Goal: Book appointment/travel/reservation

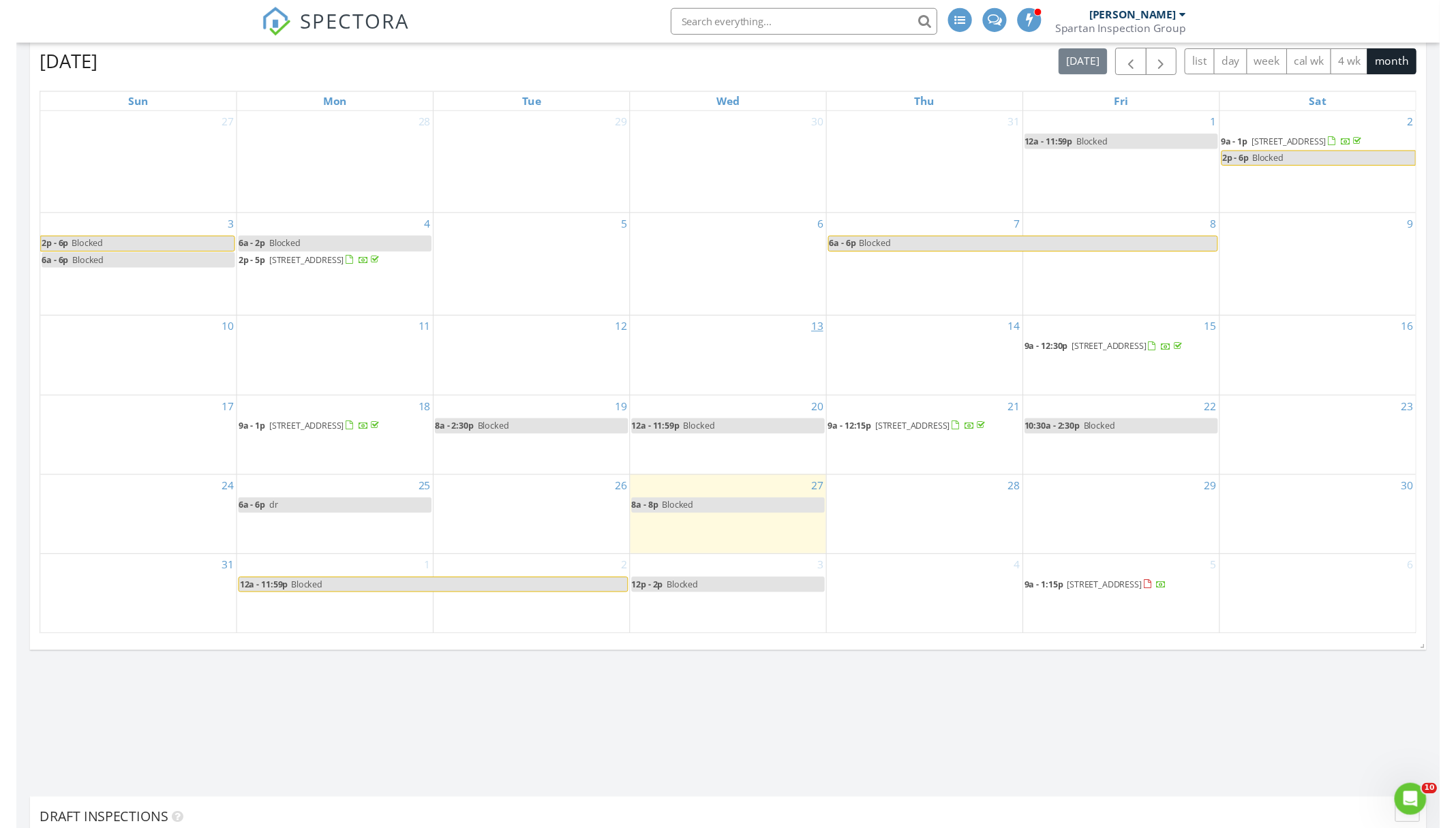
scroll to position [1014, 0]
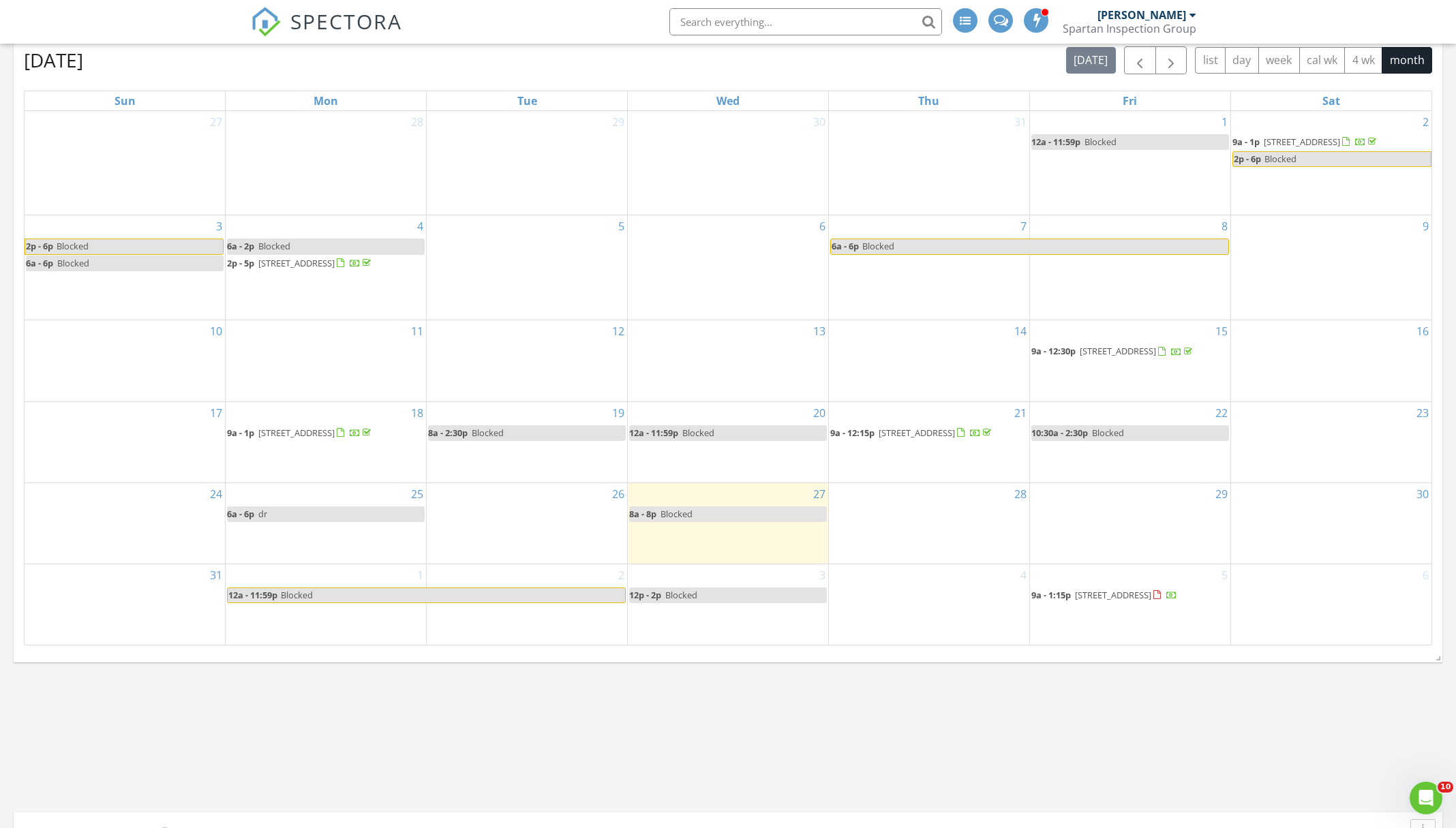
click at [706, 577] on div "3 12p - 2p Blocked" at bounding box center [728, 604] width 201 height 80
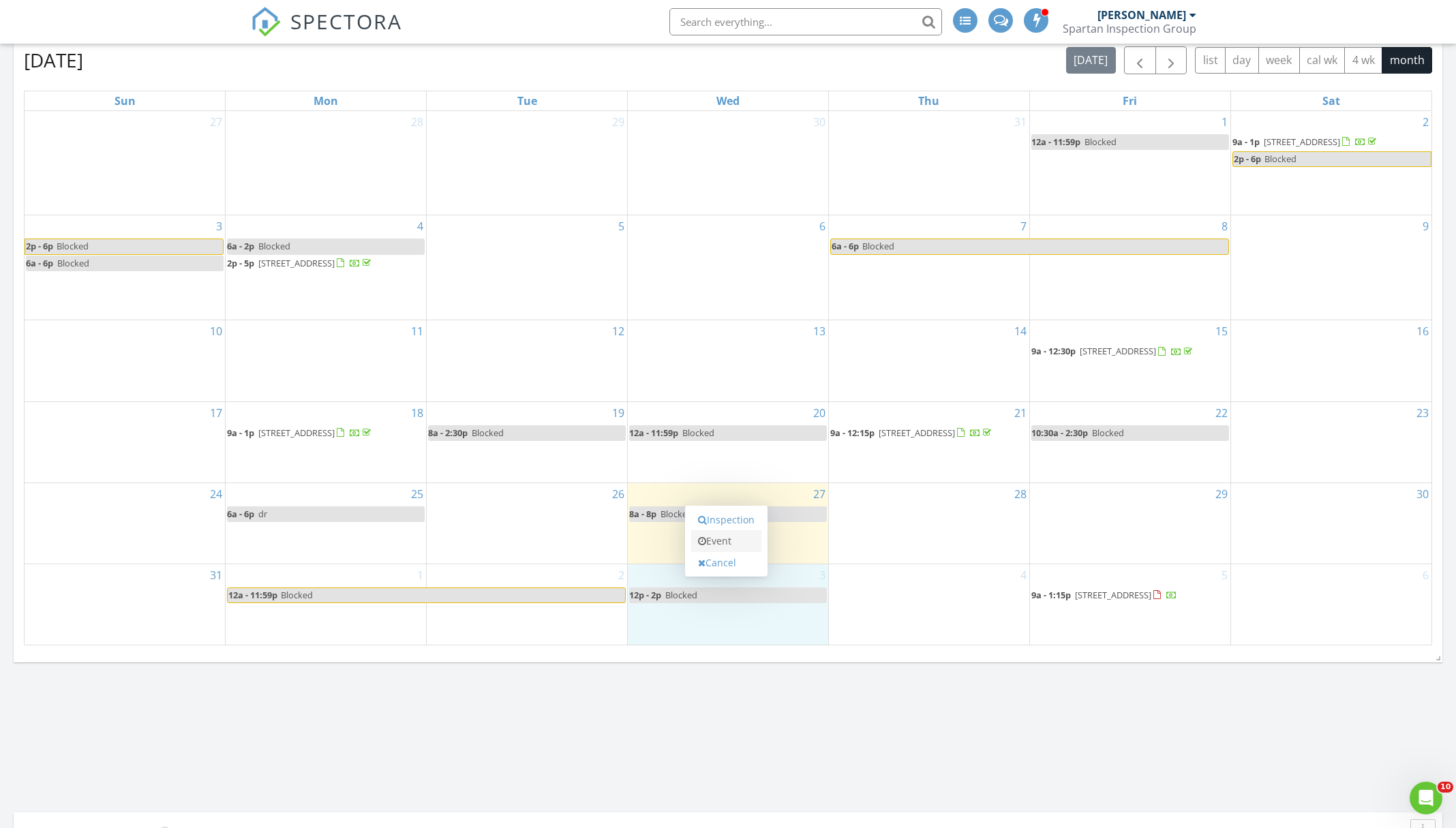
click at [723, 546] on link "Event" at bounding box center [726, 541] width 70 height 22
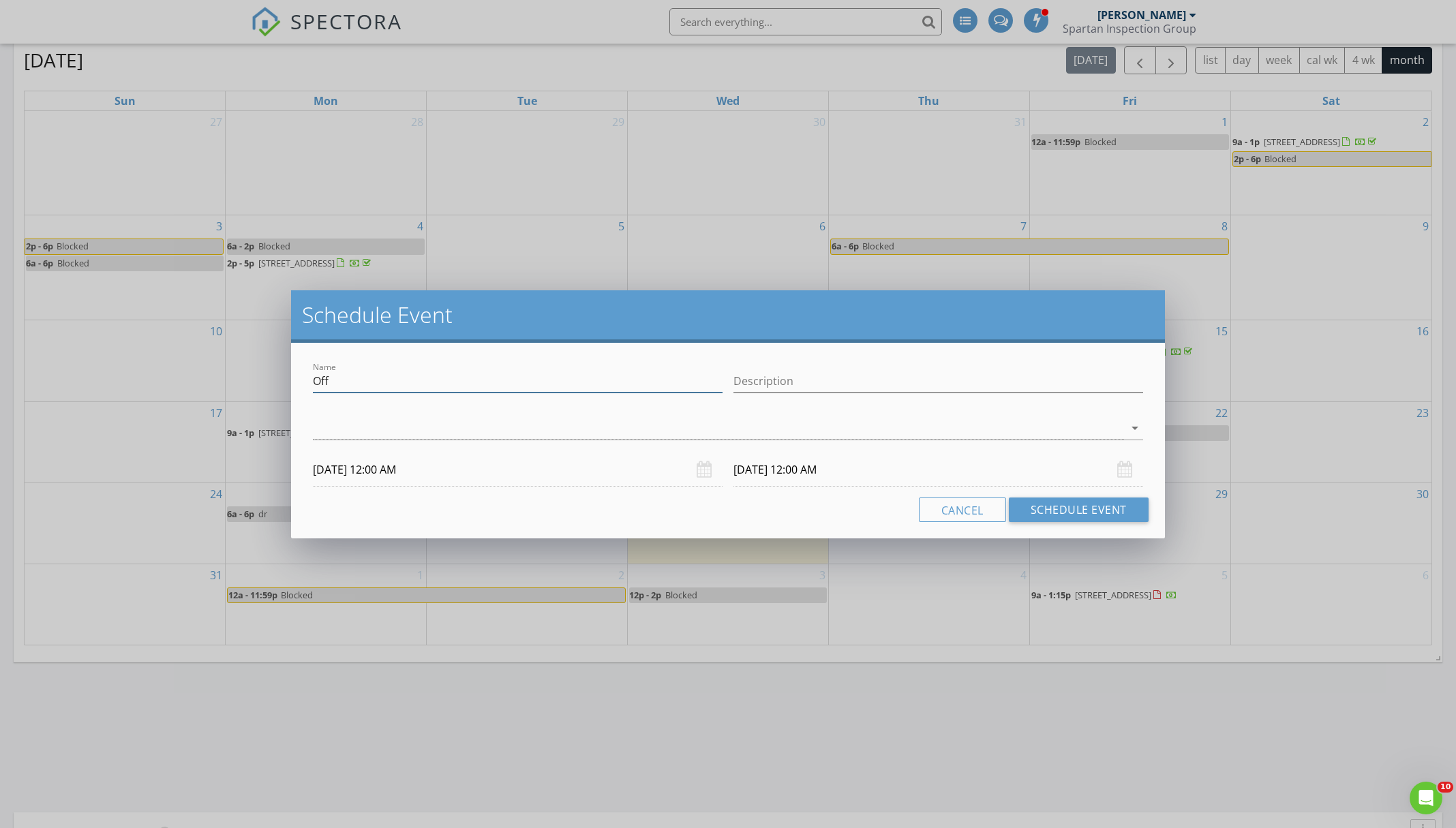
click at [428, 386] on input "Off" at bounding box center [517, 381] width 410 height 23
type input "Dr appt"
click at [763, 385] on input "Description" at bounding box center [939, 381] width 410 height 23
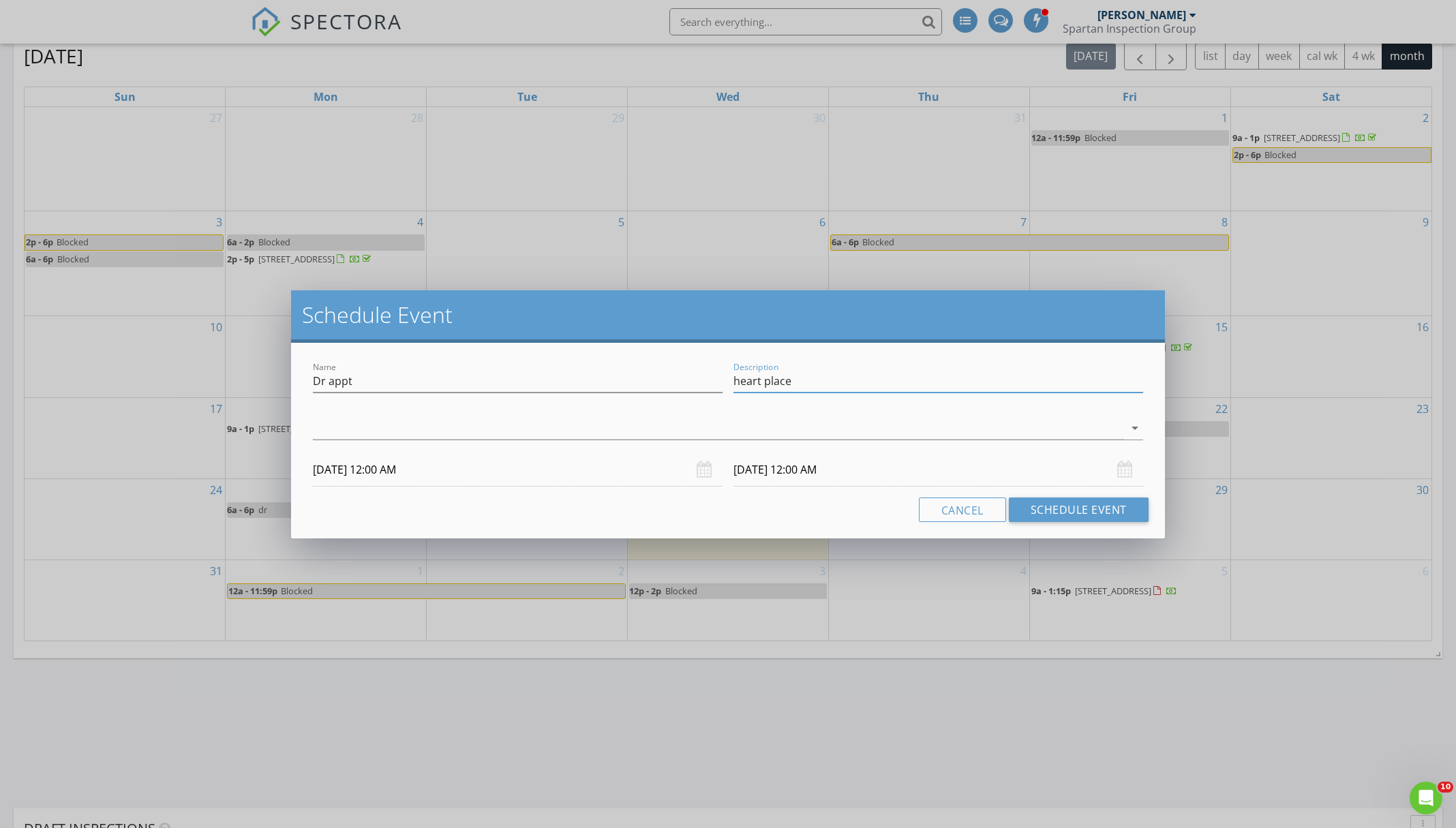
type input "heart place"
click at [601, 431] on div at bounding box center [718, 428] width 812 height 23
click at [481, 438] on div "check_box_outline_blank [PERSON_NAME]" at bounding box center [727, 439] width 808 height 28
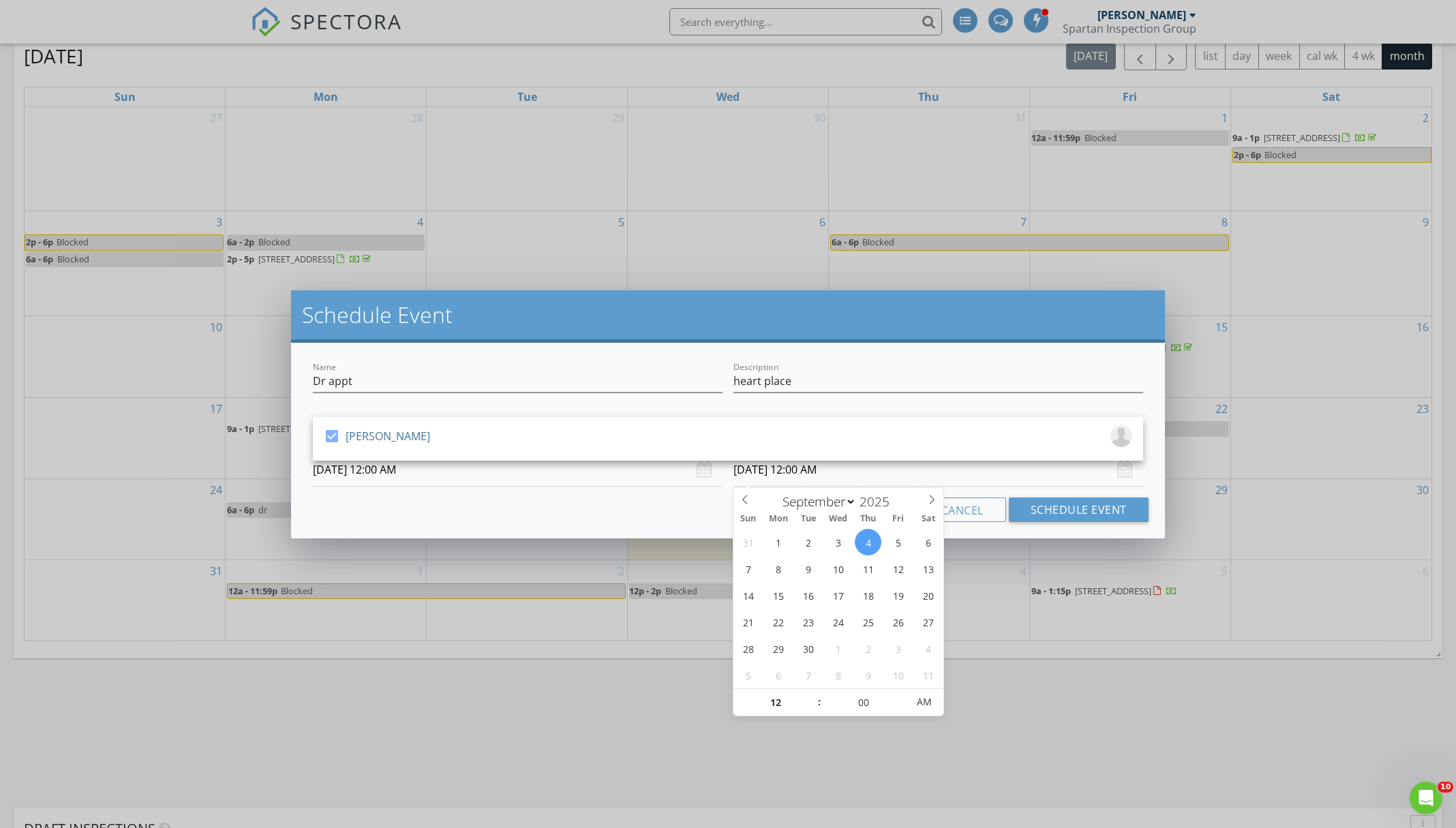
click at [776, 467] on input "[DATE] 12:00 AM" at bounding box center [939, 470] width 410 height 33
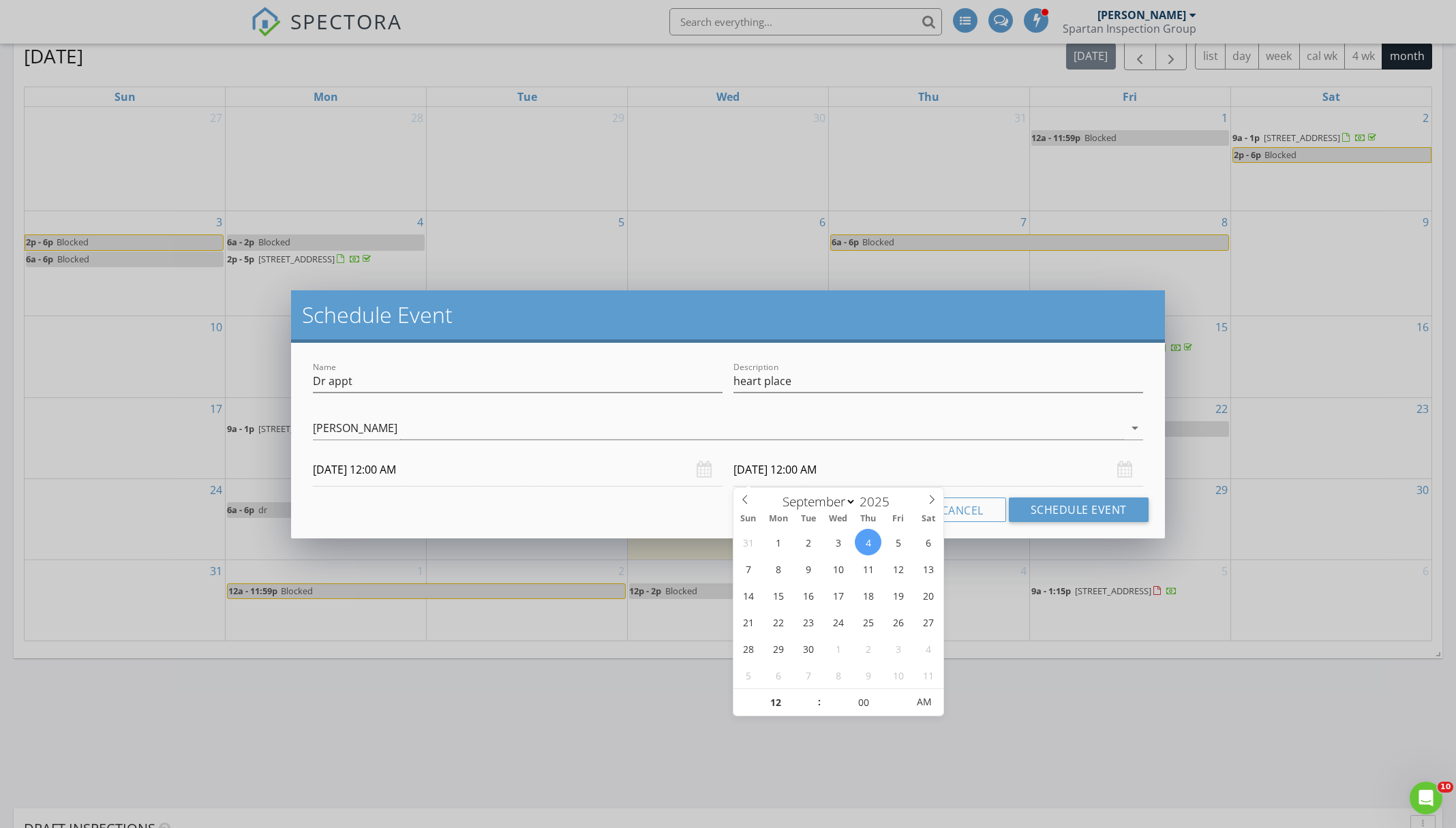
scroll to position [1018, 1]
type input "[DATE] 12:00 AM"
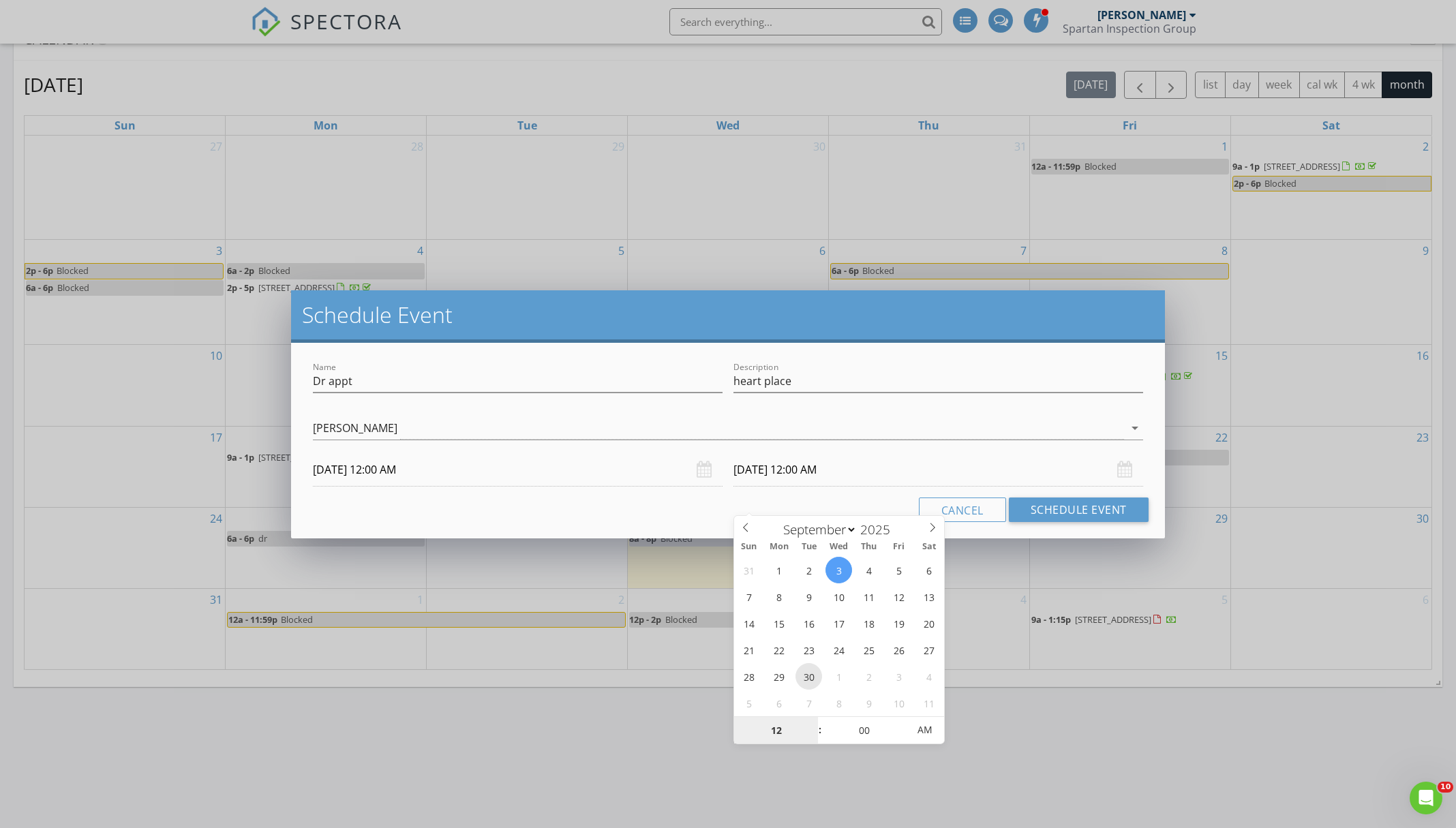
scroll to position [978, 0]
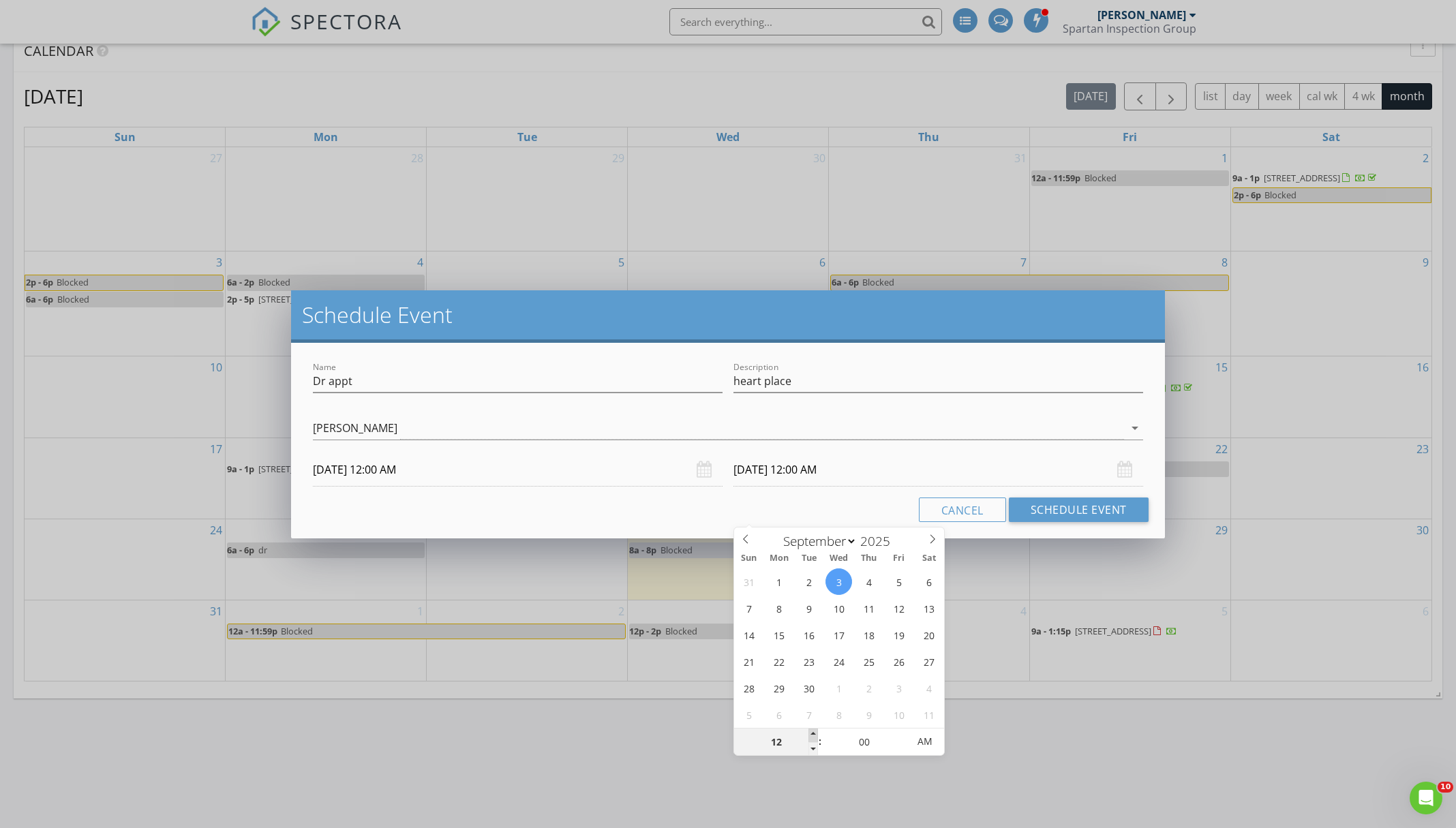
type input "01"
type input "[DATE] 1:00 AM"
click at [813, 733] on span at bounding box center [812, 735] width 9 height 13
type input "02"
type input "[DATE] 2:00 AM"
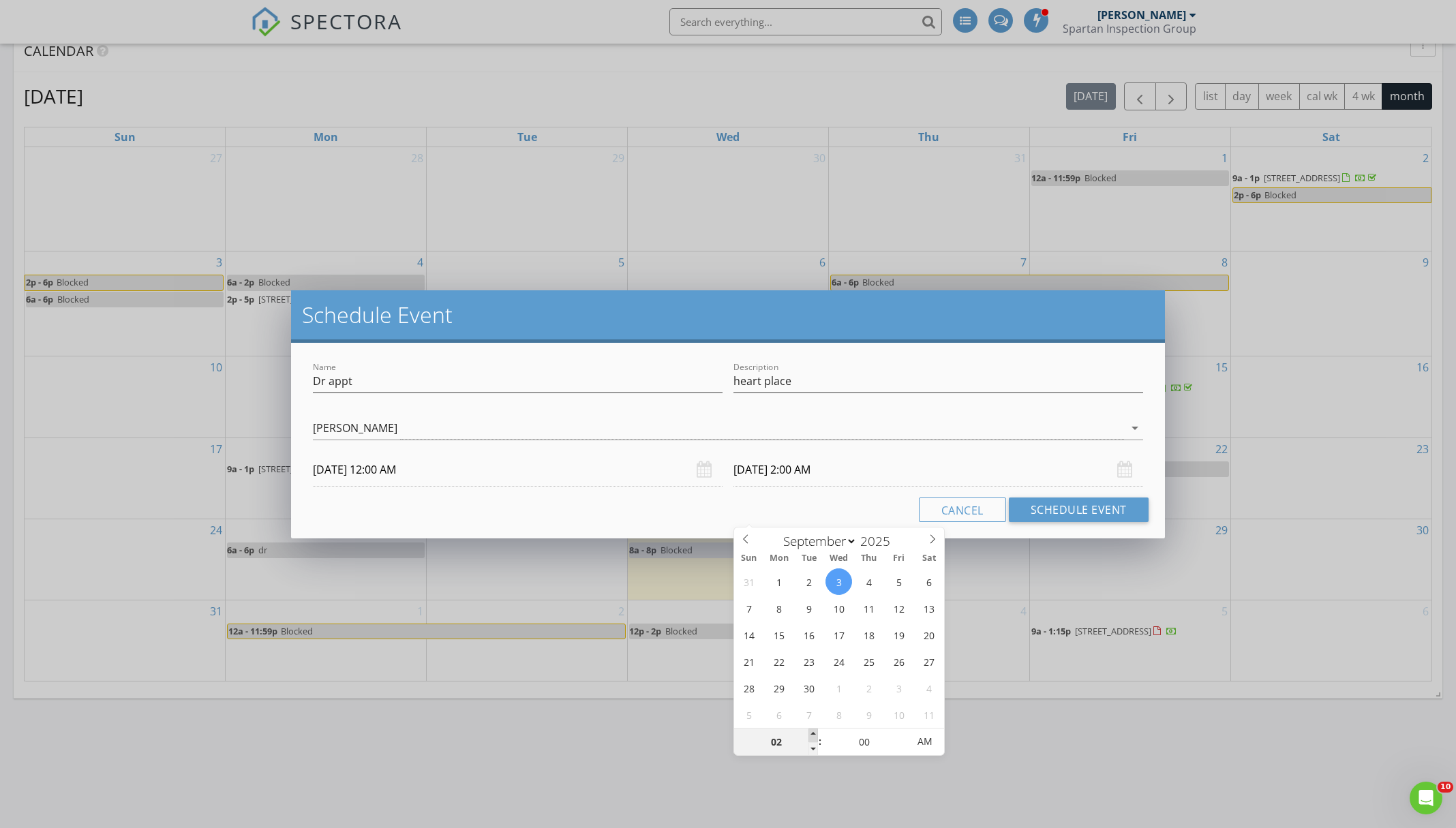
click at [813, 736] on span at bounding box center [812, 735] width 9 height 13
type input "03"
type input "[DATE] 3:00 AM"
click at [813, 736] on span at bounding box center [812, 735] width 9 height 13
type input "04"
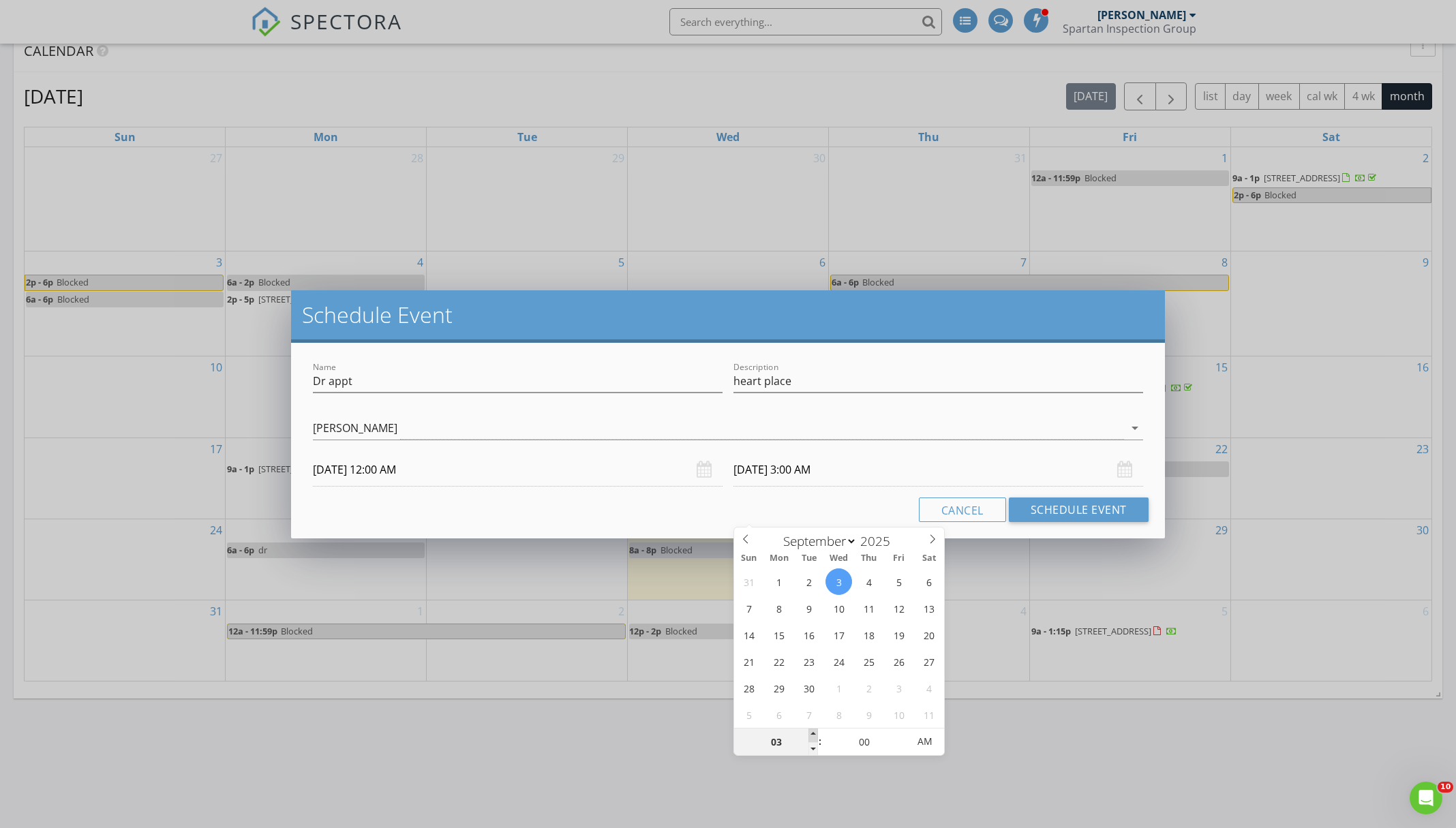
type input "[DATE] 4:00 AM"
click at [813, 736] on span at bounding box center [812, 735] width 9 height 13
type input "05"
type input "[DATE] 5:00 AM"
click at [813, 736] on span at bounding box center [812, 735] width 9 height 13
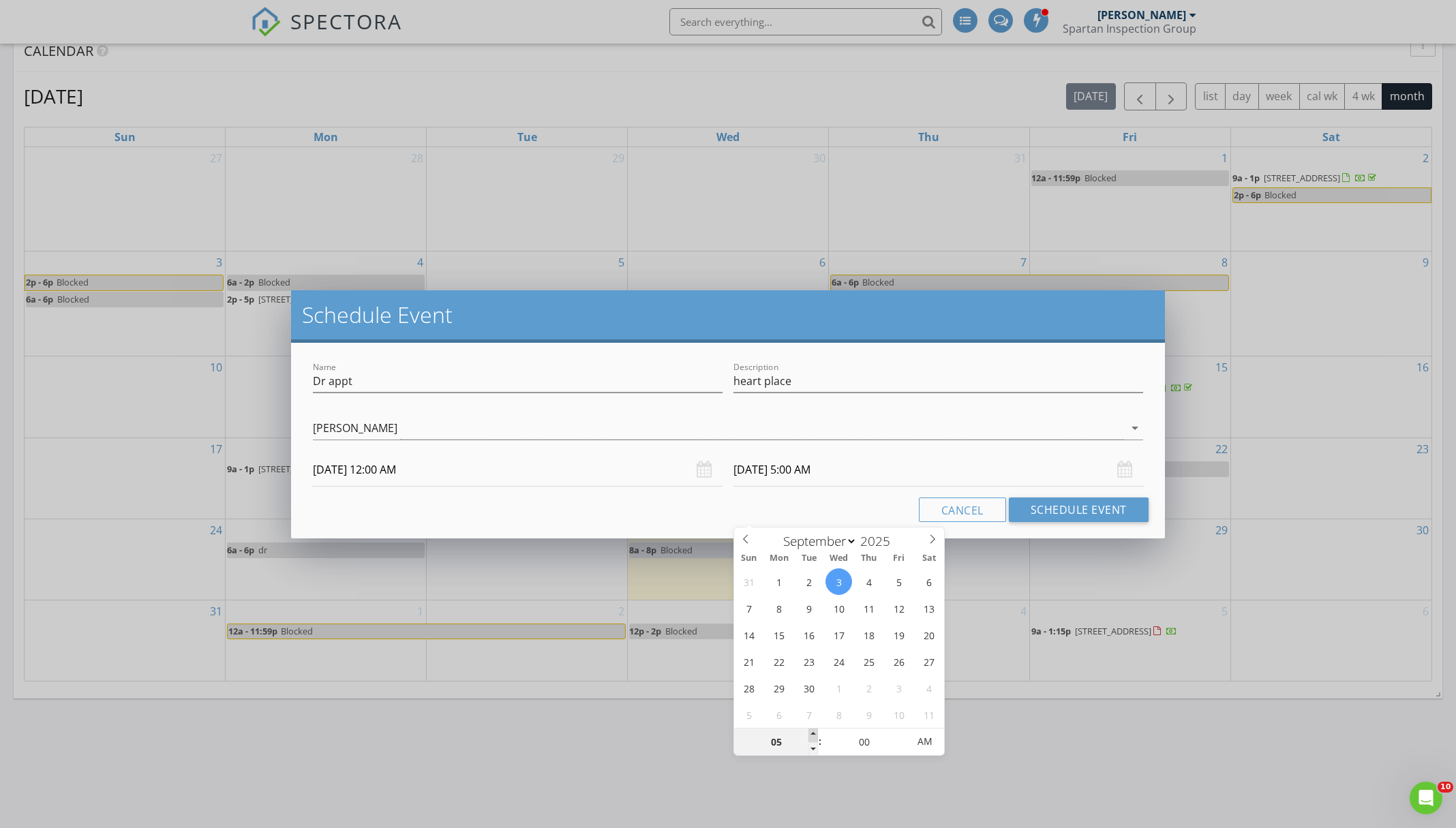
type input "06"
type input "[DATE] 6:00 AM"
click at [813, 736] on span at bounding box center [812, 735] width 9 height 13
type input "07"
type input "[DATE] 7:00 AM"
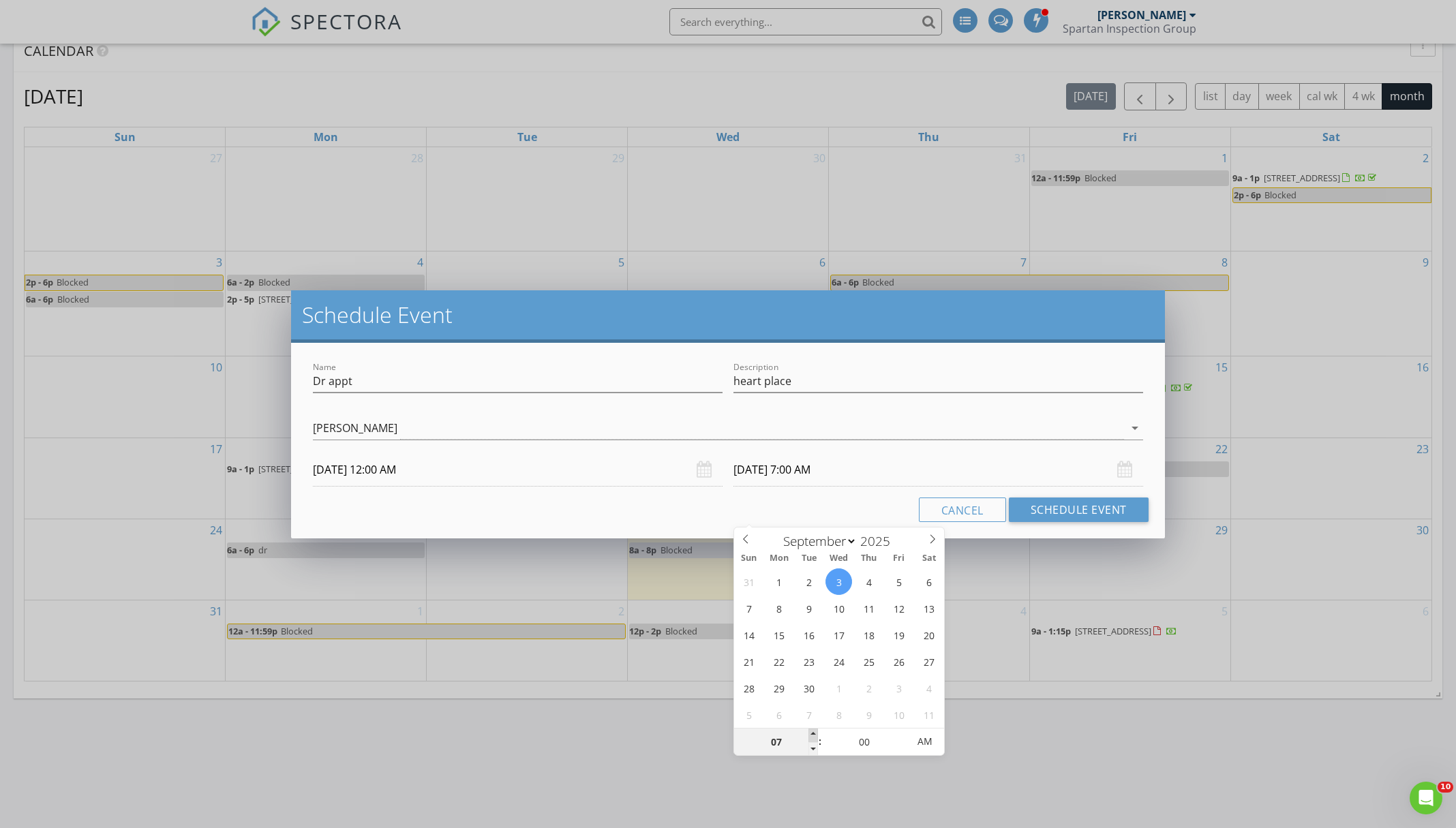
click at [813, 736] on span at bounding box center [812, 735] width 9 height 13
type input "08"
type input "[DATE] 8:00 AM"
click at [813, 736] on span at bounding box center [812, 735] width 9 height 13
type input "09"
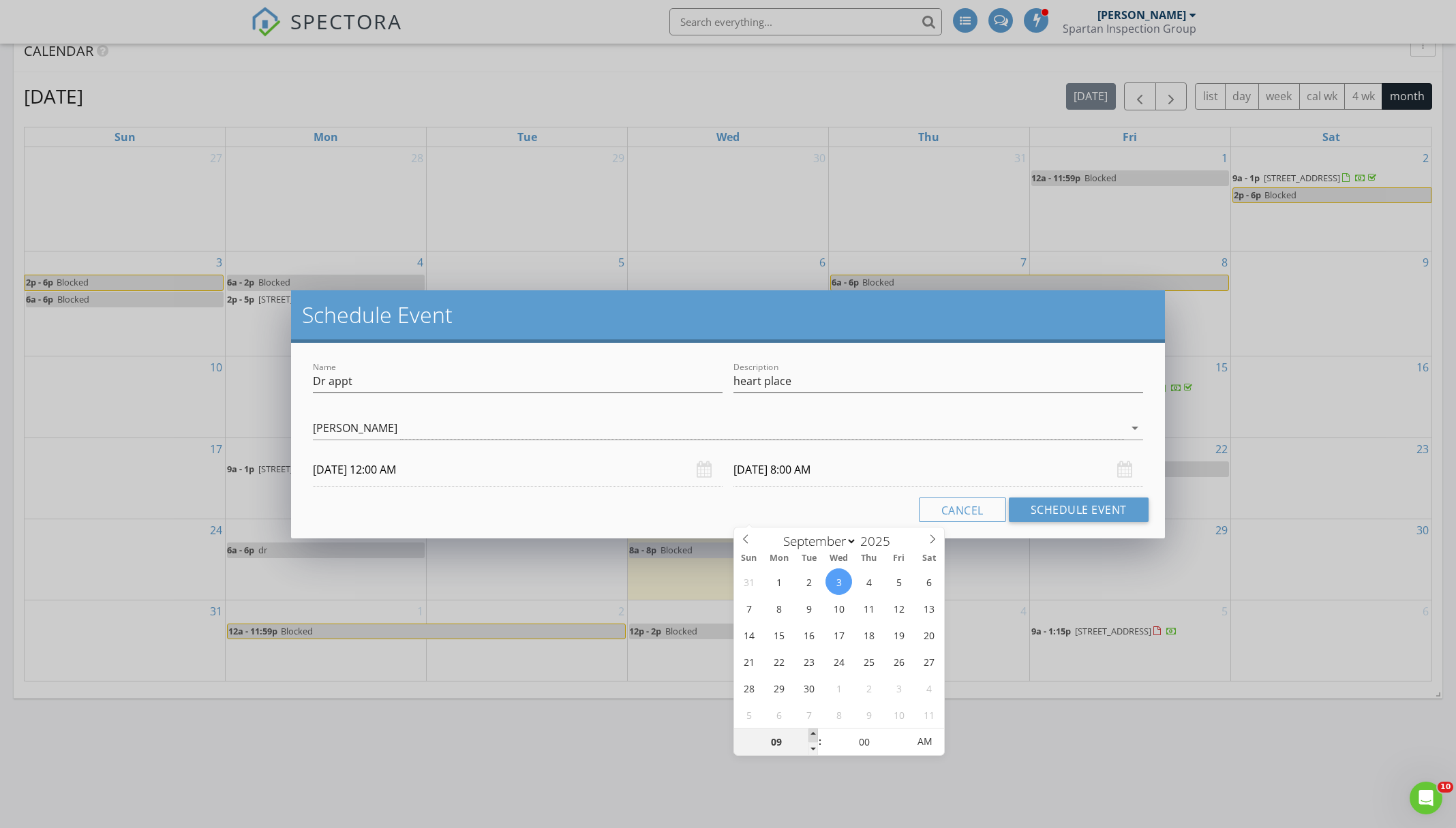
type input "[DATE] 9:00 AM"
click at [813, 735] on span at bounding box center [812, 735] width 9 height 13
type input "08"
type input "[DATE] 8:00 AM"
click at [815, 749] on span at bounding box center [812, 749] width 9 height 13
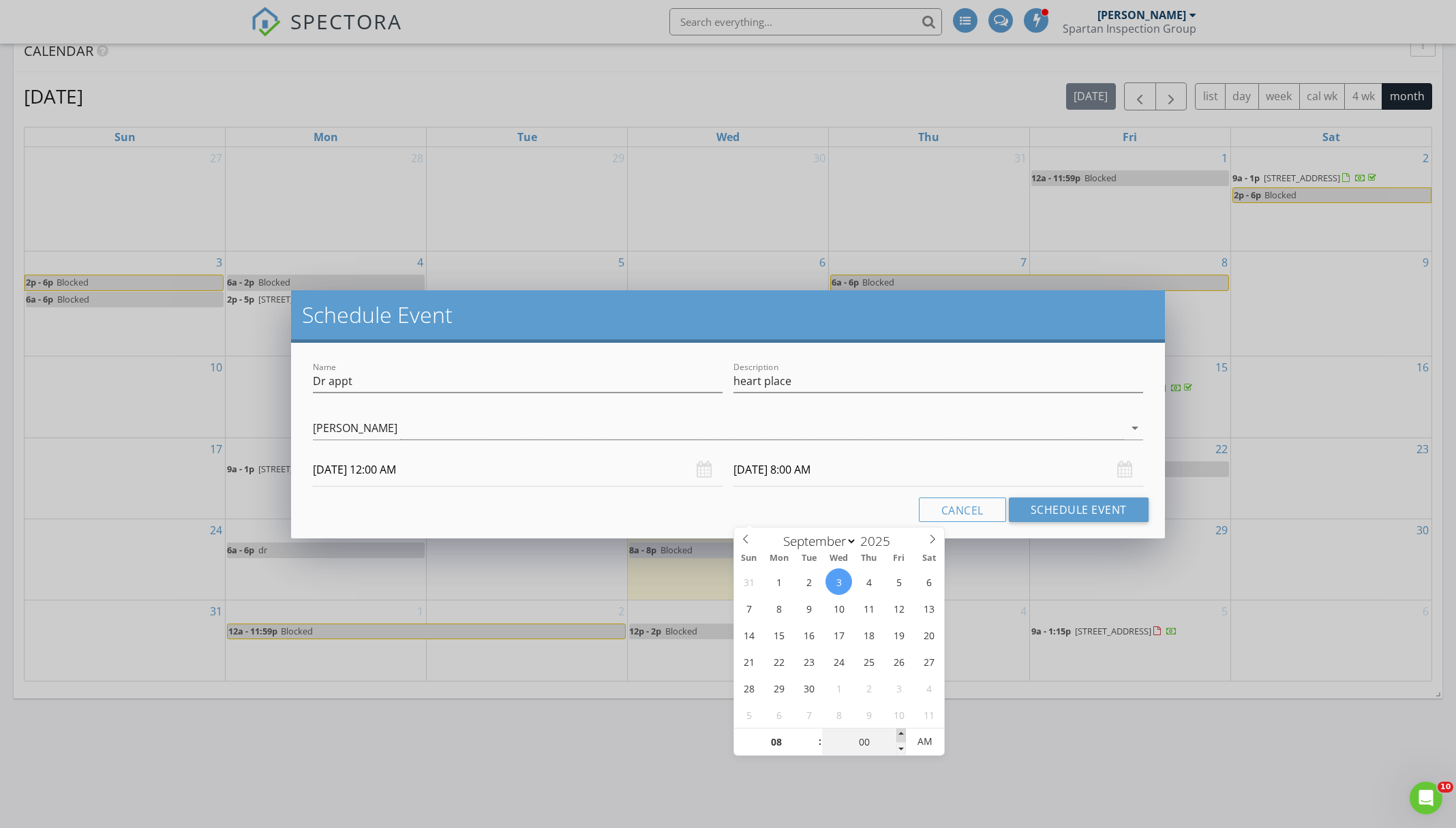
type input "05"
type input "[DATE] 8:05 AM"
click at [902, 734] on span at bounding box center [901, 735] width 9 height 13
type input "10"
type input "[DATE] 8:10 AM"
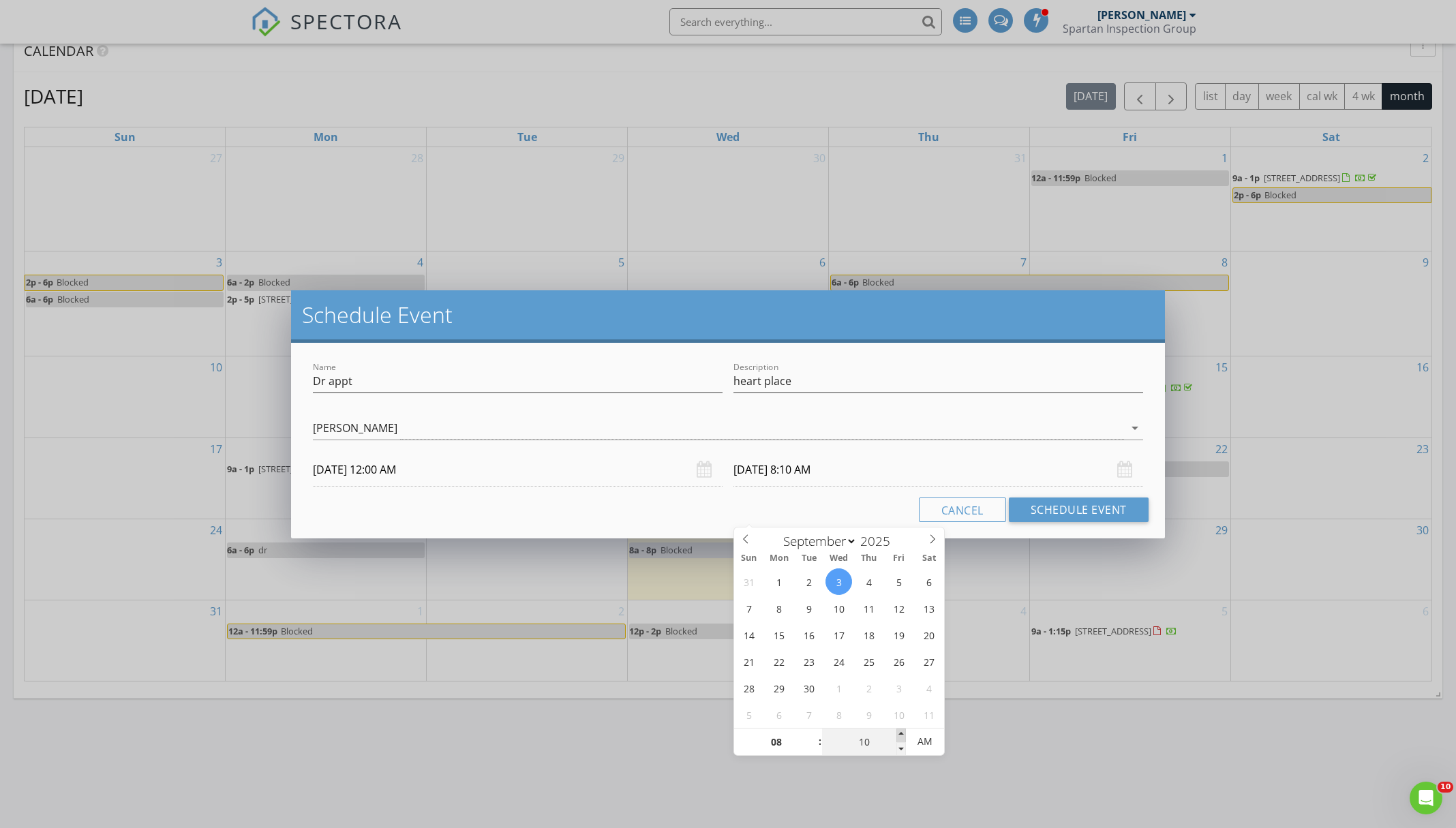
click at [902, 734] on span at bounding box center [901, 735] width 9 height 13
type input "15"
type input "[DATE] 8:15 AM"
click at [902, 734] on span at bounding box center [901, 735] width 9 height 13
type input "20"
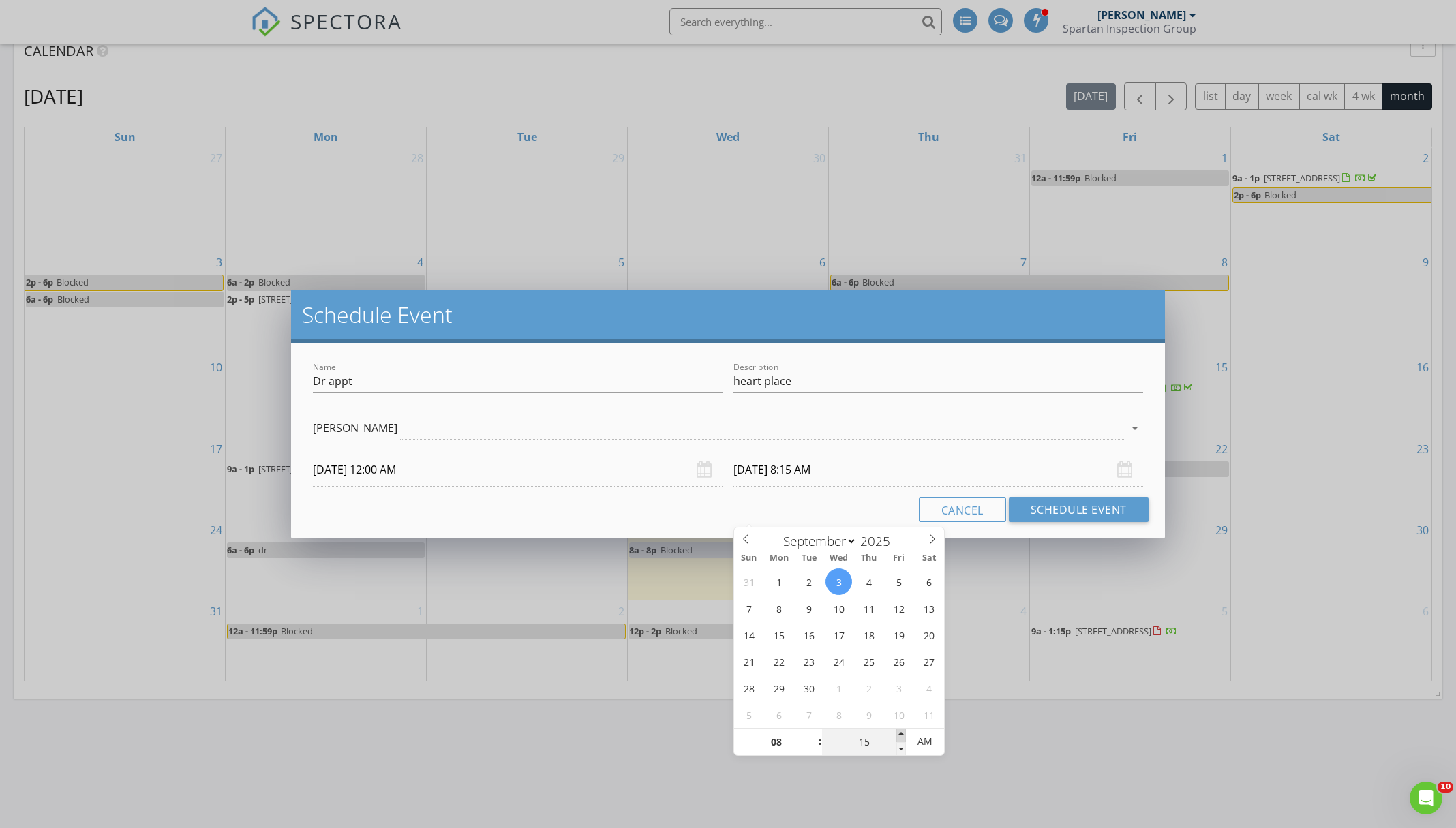
type input "[DATE] 8:20 AM"
click at [902, 734] on span at bounding box center [901, 735] width 9 height 13
type input "25"
type input "[DATE] 8:25 AM"
click at [902, 734] on span at bounding box center [901, 735] width 9 height 13
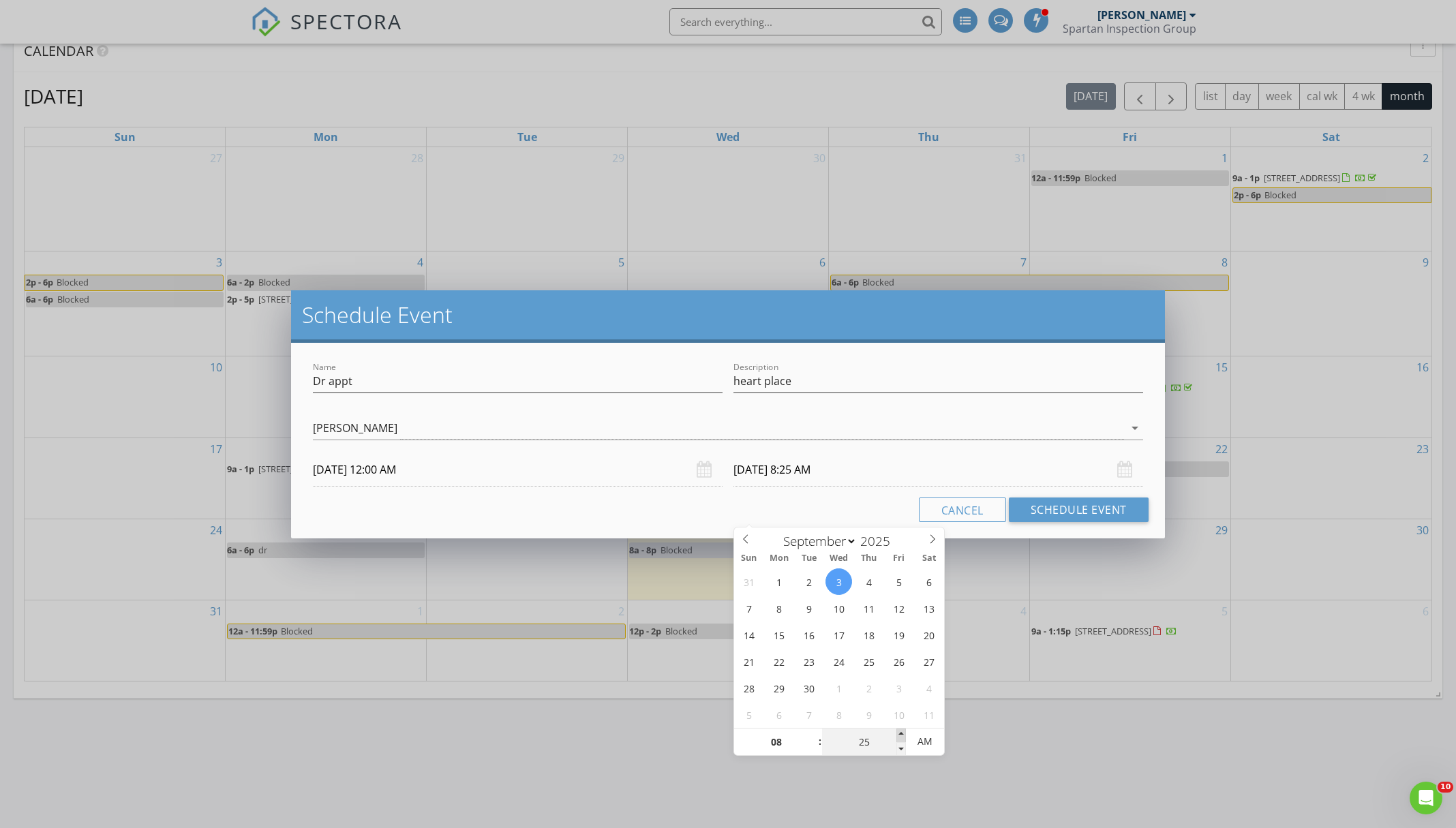
type input "30"
type input "[DATE] 8:30 AM"
click at [902, 734] on span at bounding box center [901, 735] width 9 height 13
type input "35"
type input "[DATE] 8:35 AM"
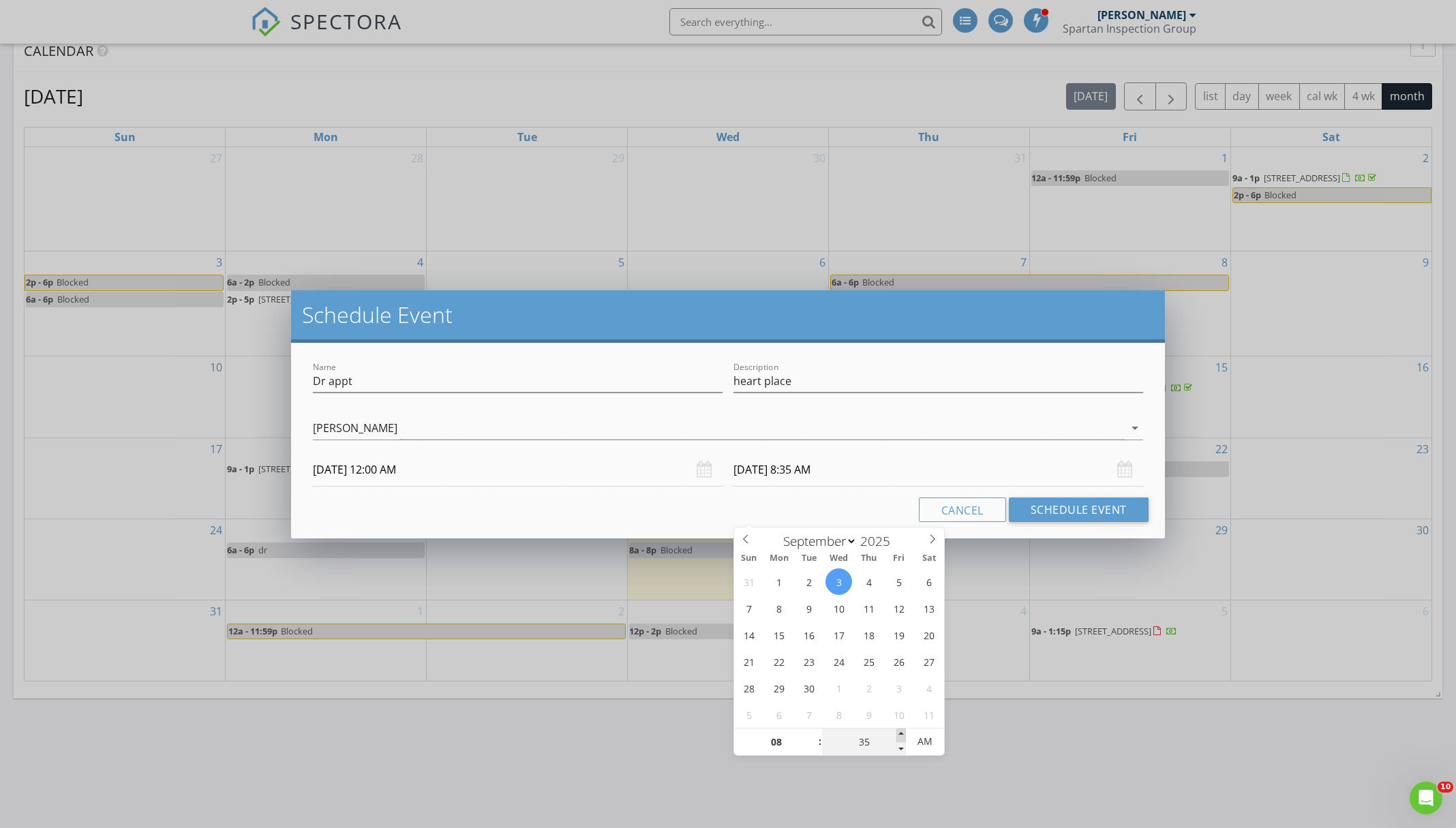
click at [902, 734] on span at bounding box center [901, 735] width 9 height 13
type input "40"
type input "[DATE] 8:40 AM"
click at [902, 734] on span at bounding box center [901, 735] width 9 height 13
type input "45"
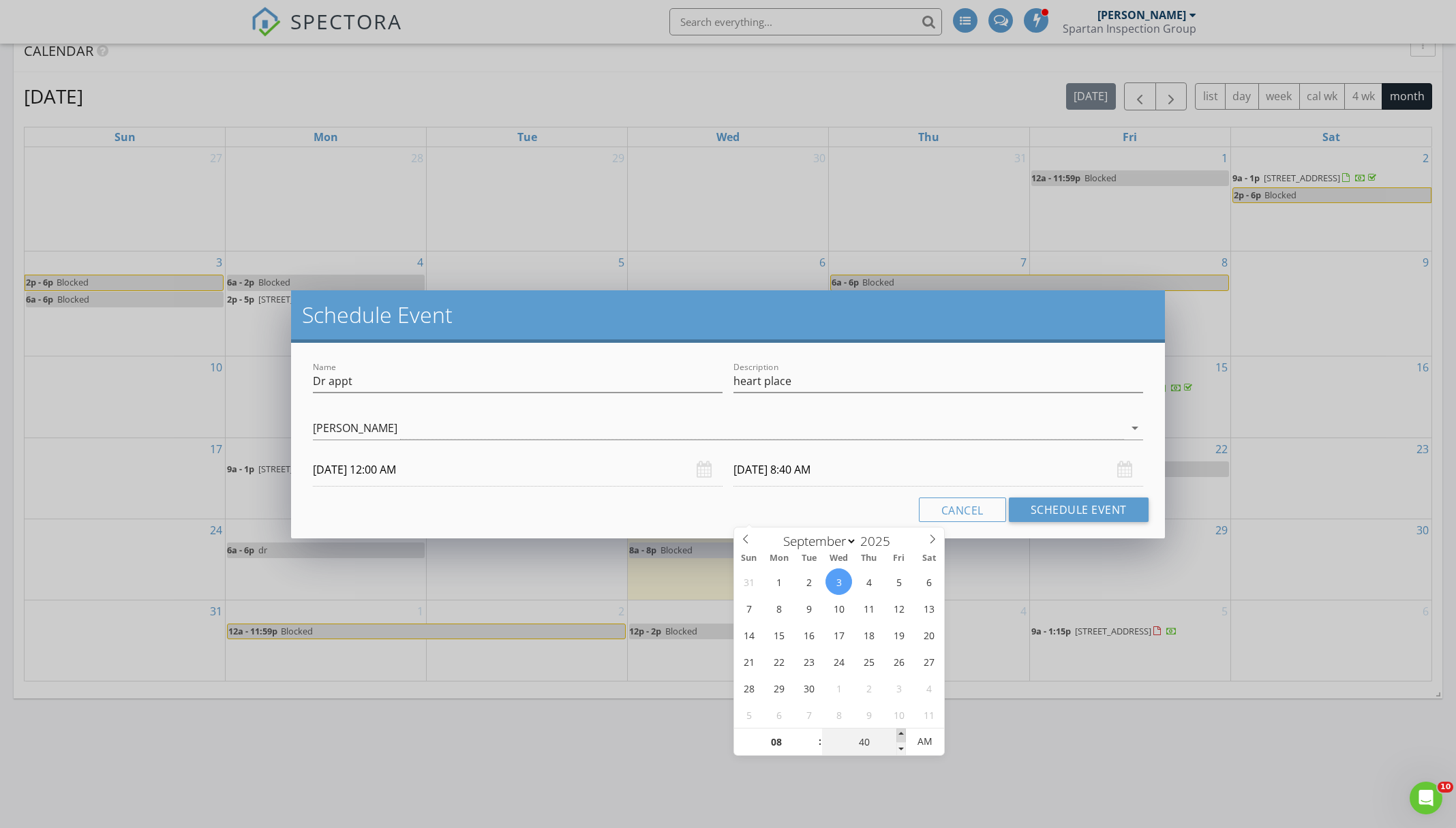
type input "[DATE] 8:45 AM"
click at [902, 734] on span at bounding box center [901, 735] width 9 height 13
type input "50"
type input "[DATE] 8:50 AM"
click at [902, 734] on span at bounding box center [901, 735] width 9 height 13
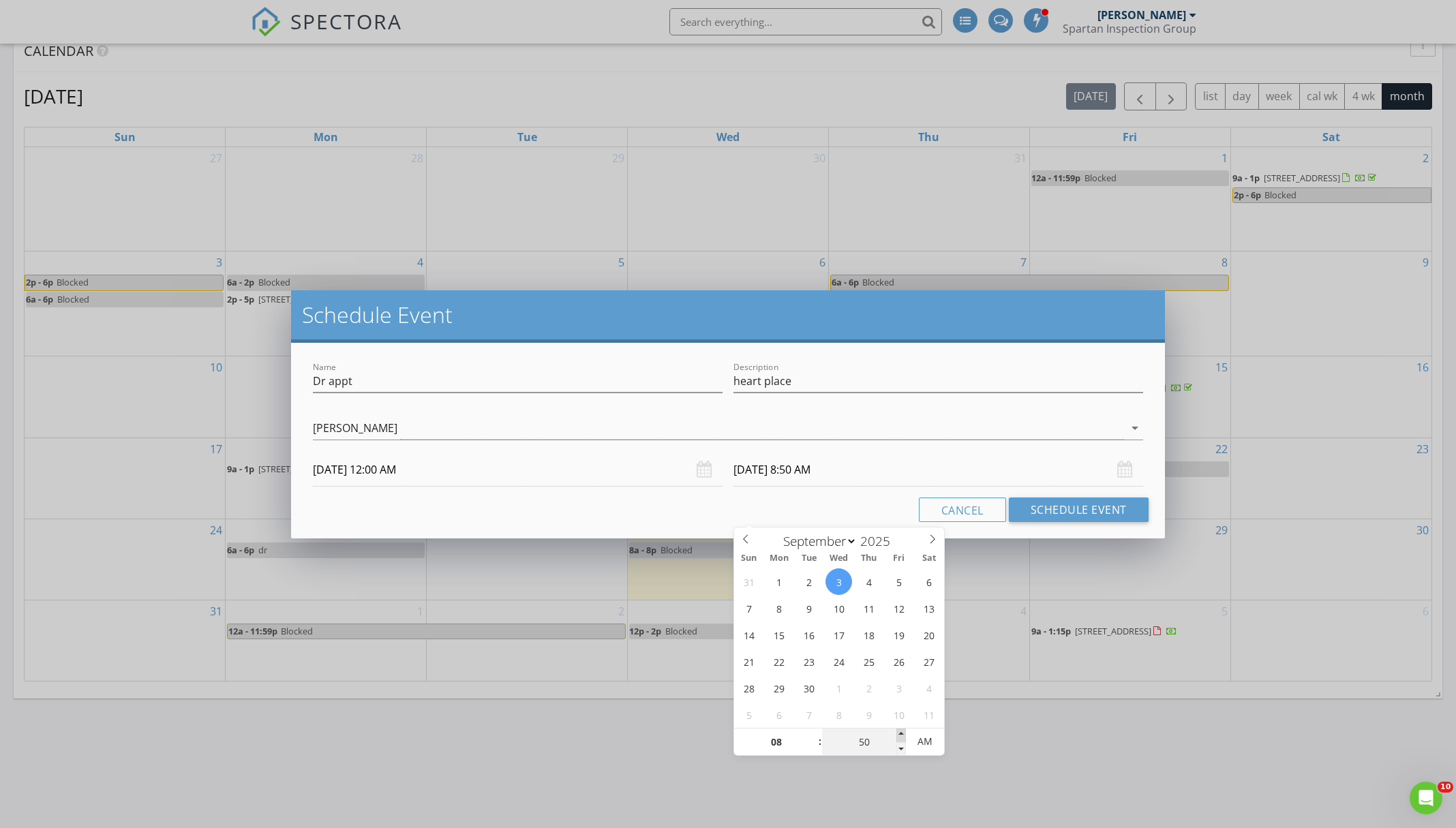
type input "55"
type input "[DATE] 8:55 AM"
click at [902, 734] on span at bounding box center [901, 735] width 9 height 13
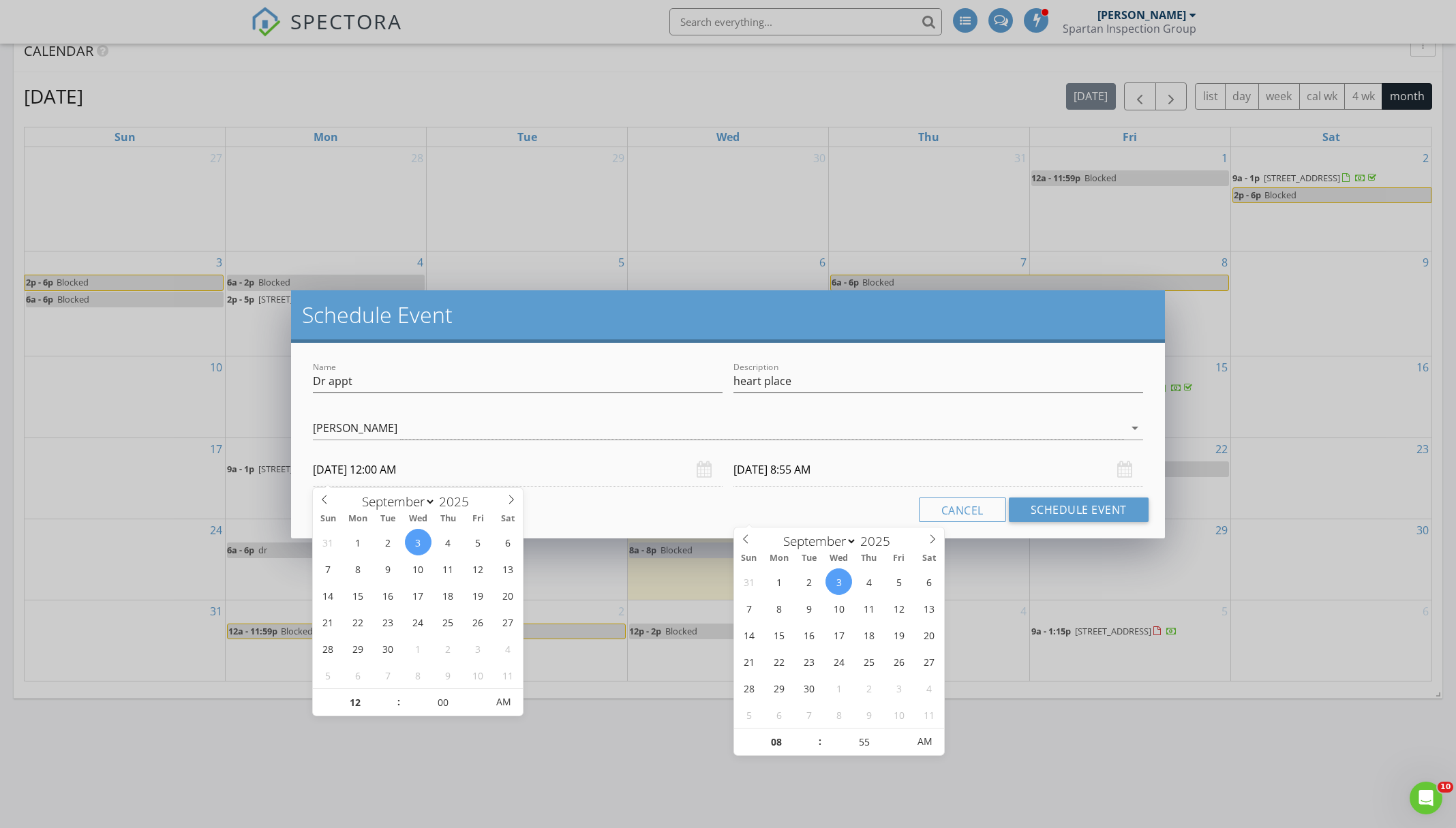
click at [506, 464] on input "[DATE] 12:00 AM" at bounding box center [517, 470] width 410 height 33
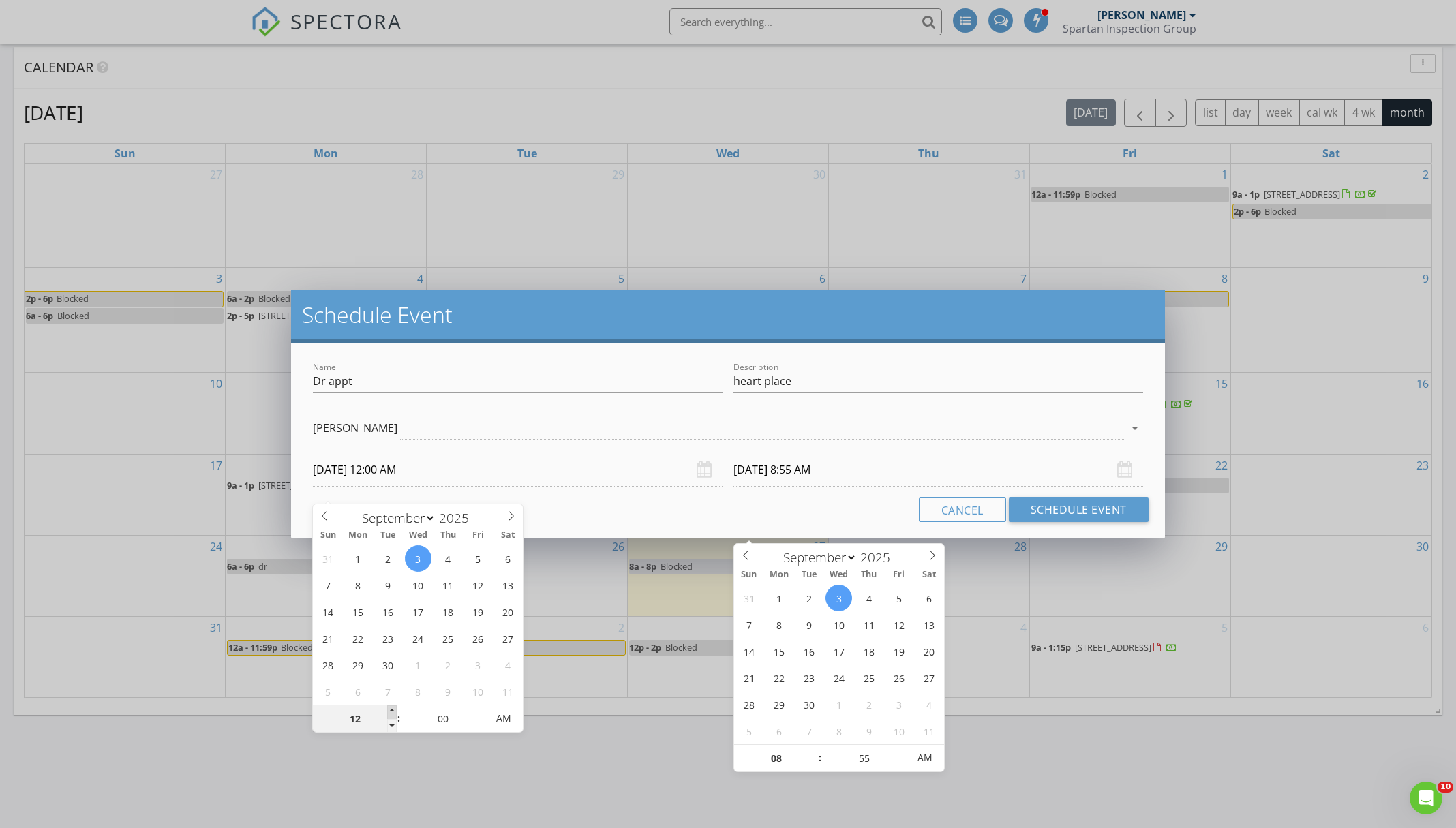
type input "01"
type input "[DATE] 1:00 AM"
click at [394, 712] on span at bounding box center [391, 712] width 9 height 13
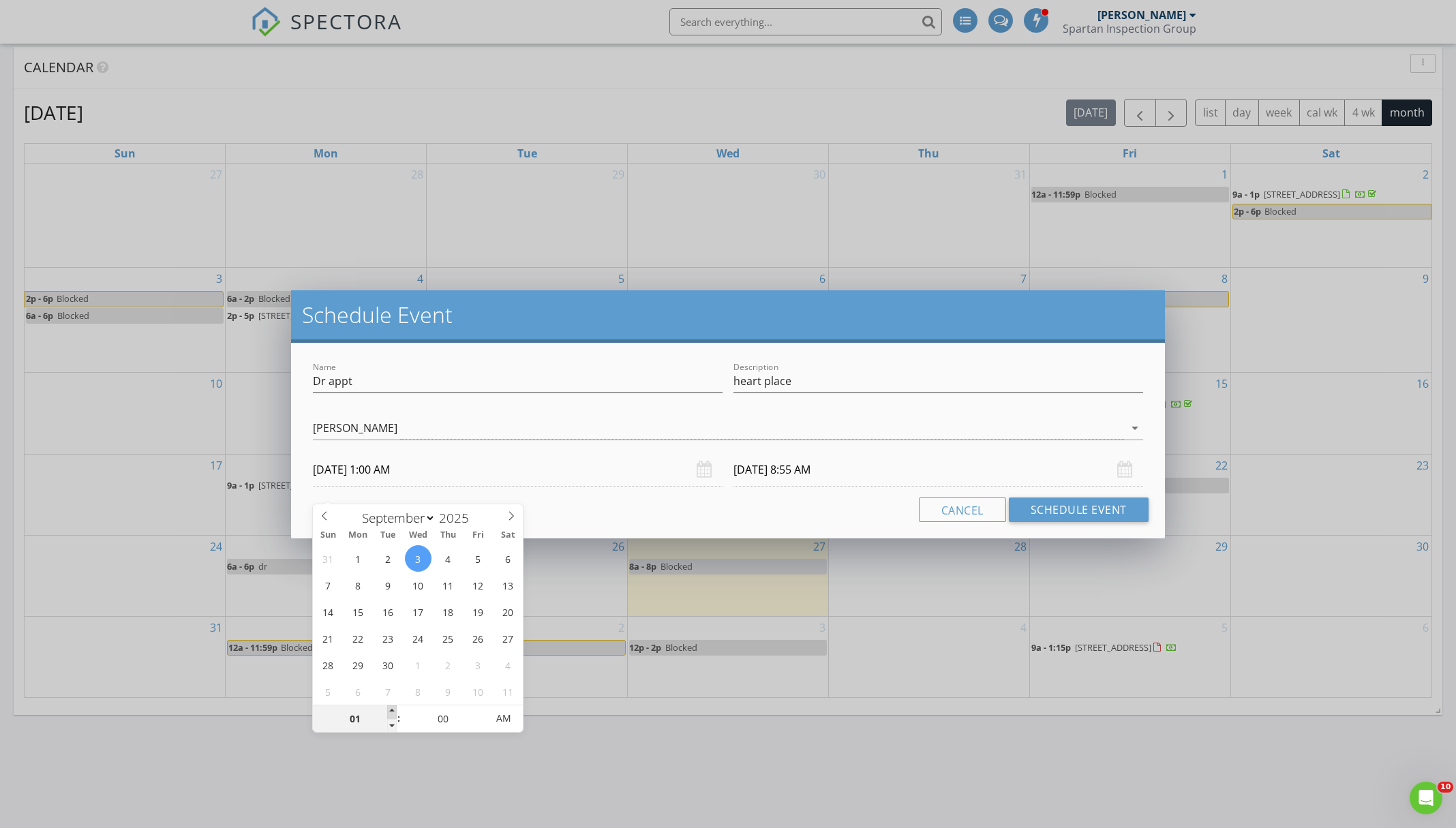
type input "02"
type input "[DATE] 2:00 AM"
click at [394, 712] on span at bounding box center [391, 712] width 9 height 13
type input "03"
type input "[DATE] 3:00 AM"
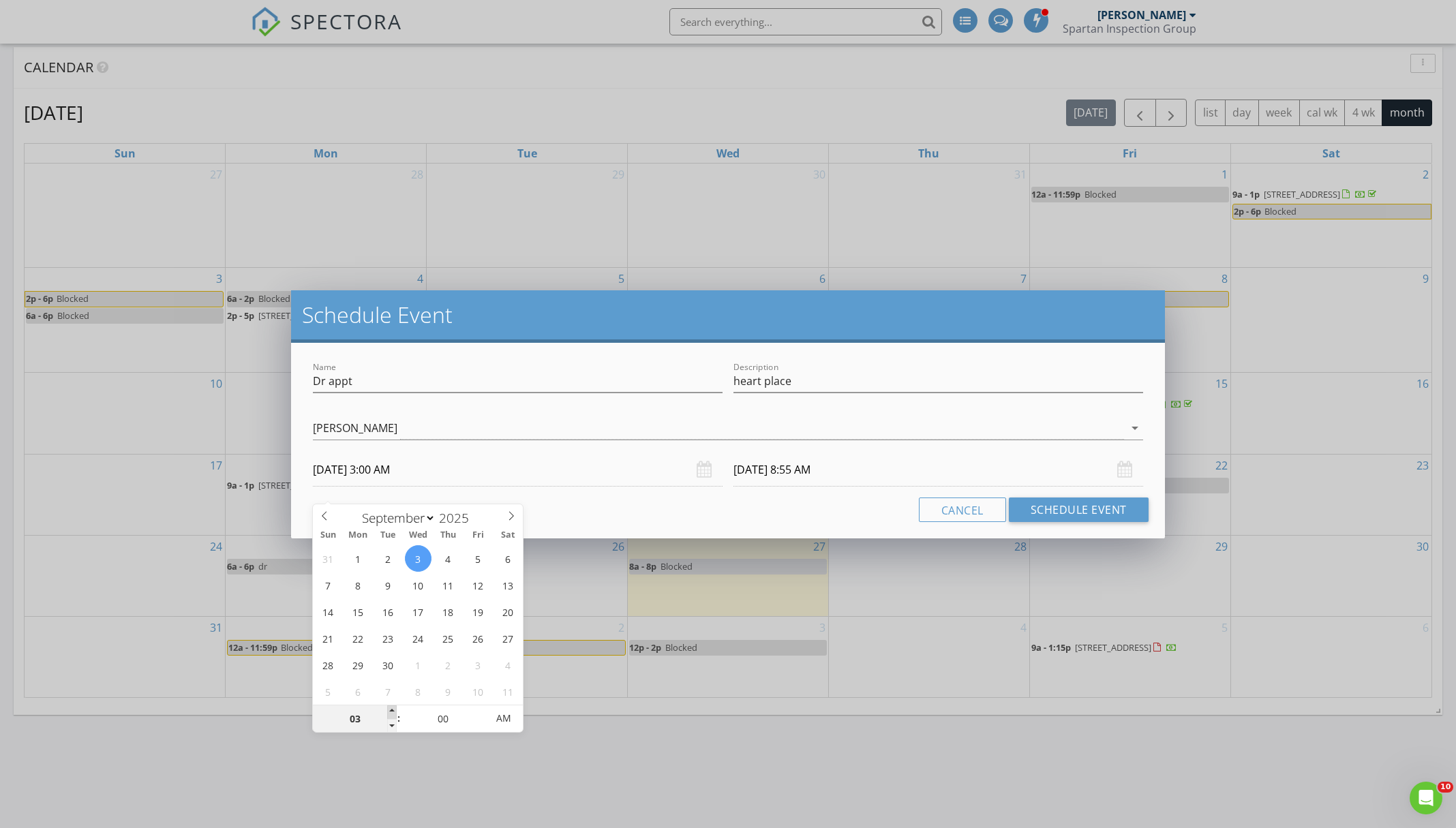
click at [394, 712] on span at bounding box center [391, 712] width 9 height 13
type input "04"
type input "[DATE] 4:00 AM"
click at [394, 712] on span at bounding box center [391, 712] width 9 height 13
type input "05"
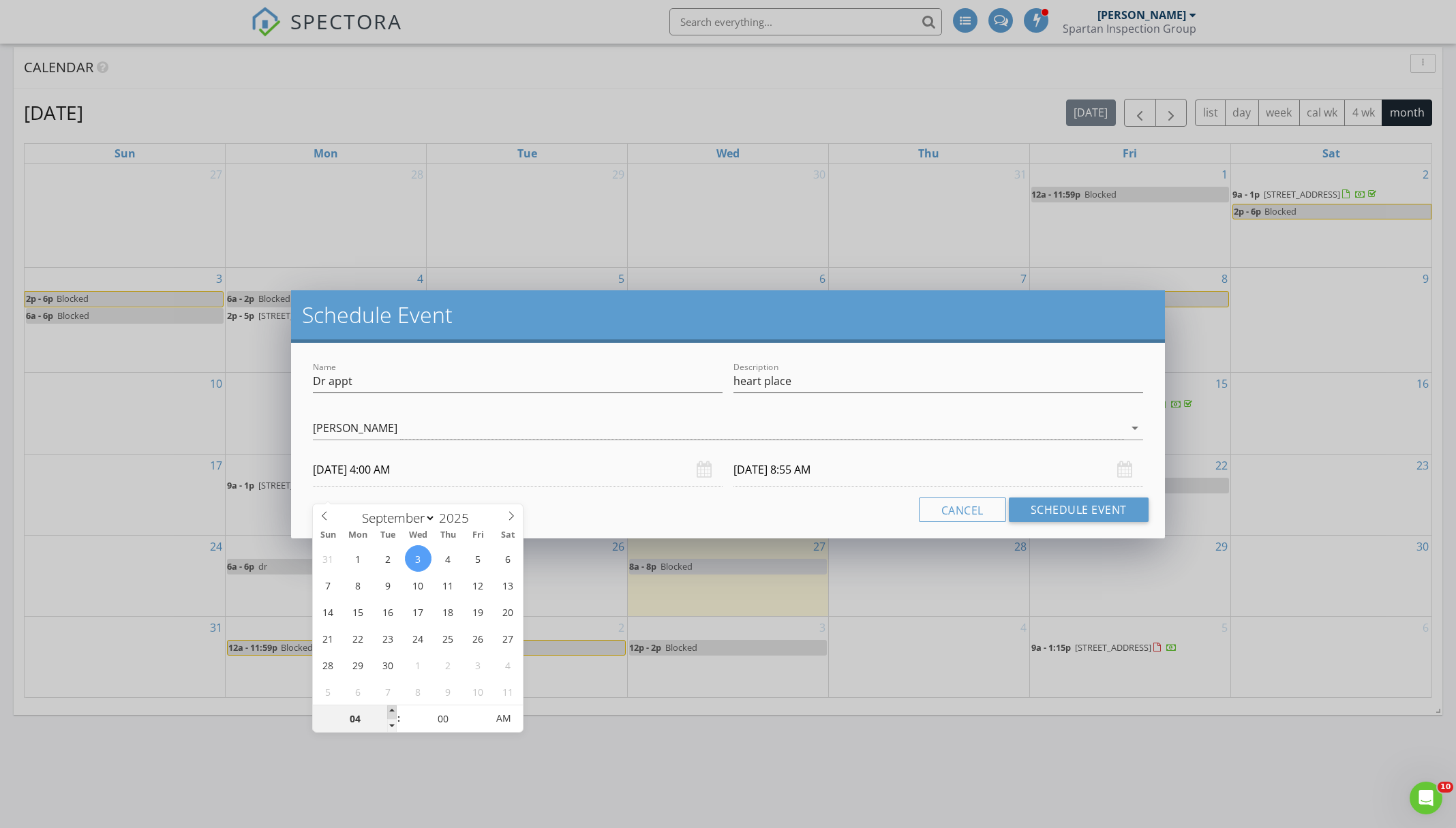
type input "[DATE] 5:00 AM"
click at [394, 712] on span at bounding box center [391, 712] width 9 height 13
type input "06"
type input "[DATE] 6:00 AM"
click at [394, 712] on span at bounding box center [391, 712] width 9 height 13
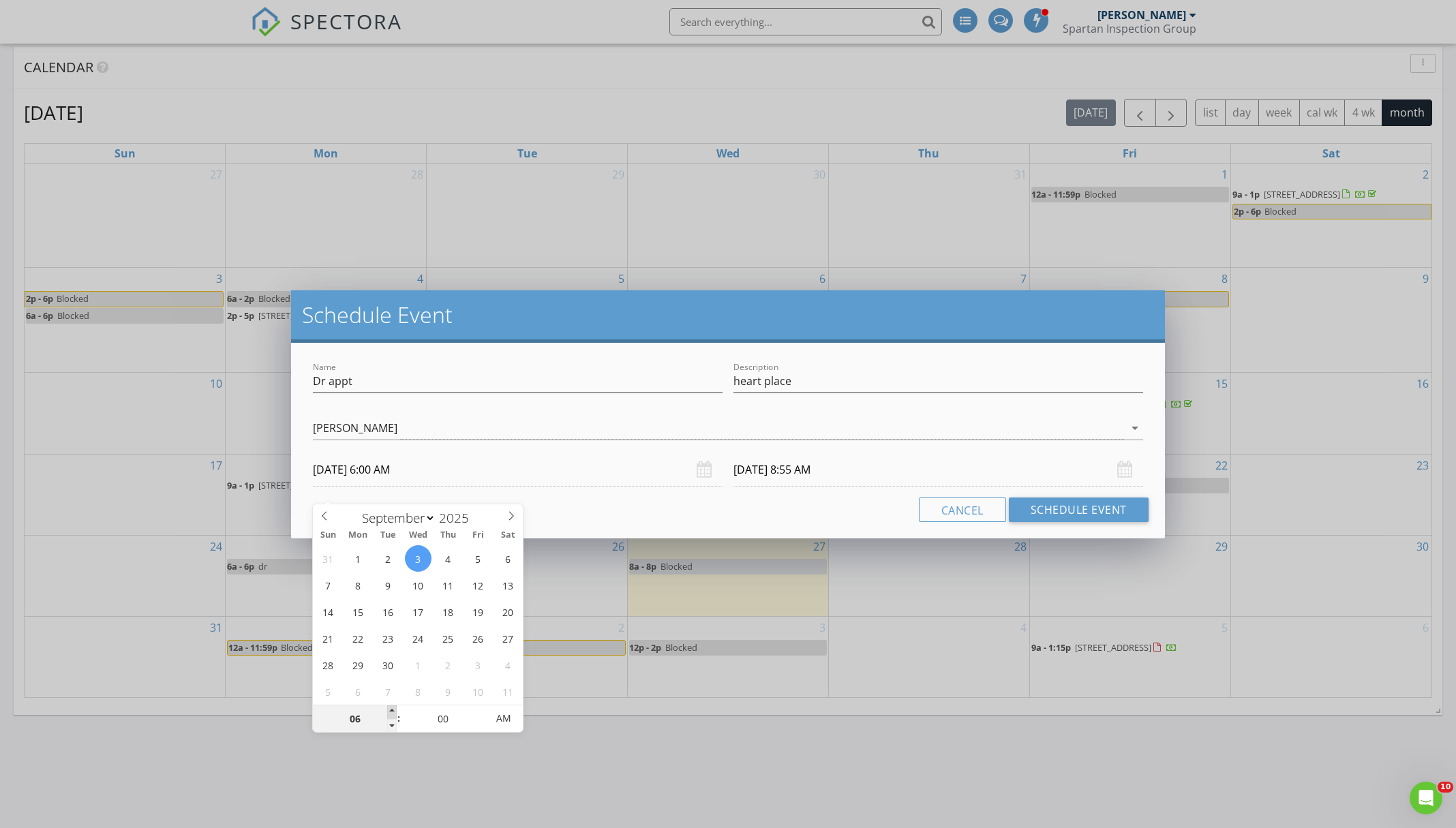
type input "[DATE] 2:55 PM"
type input "07"
type input "[DATE] 7:00 AM"
click at [394, 712] on span at bounding box center [391, 712] width 9 height 13
type input "[DATE] 3:55 PM"
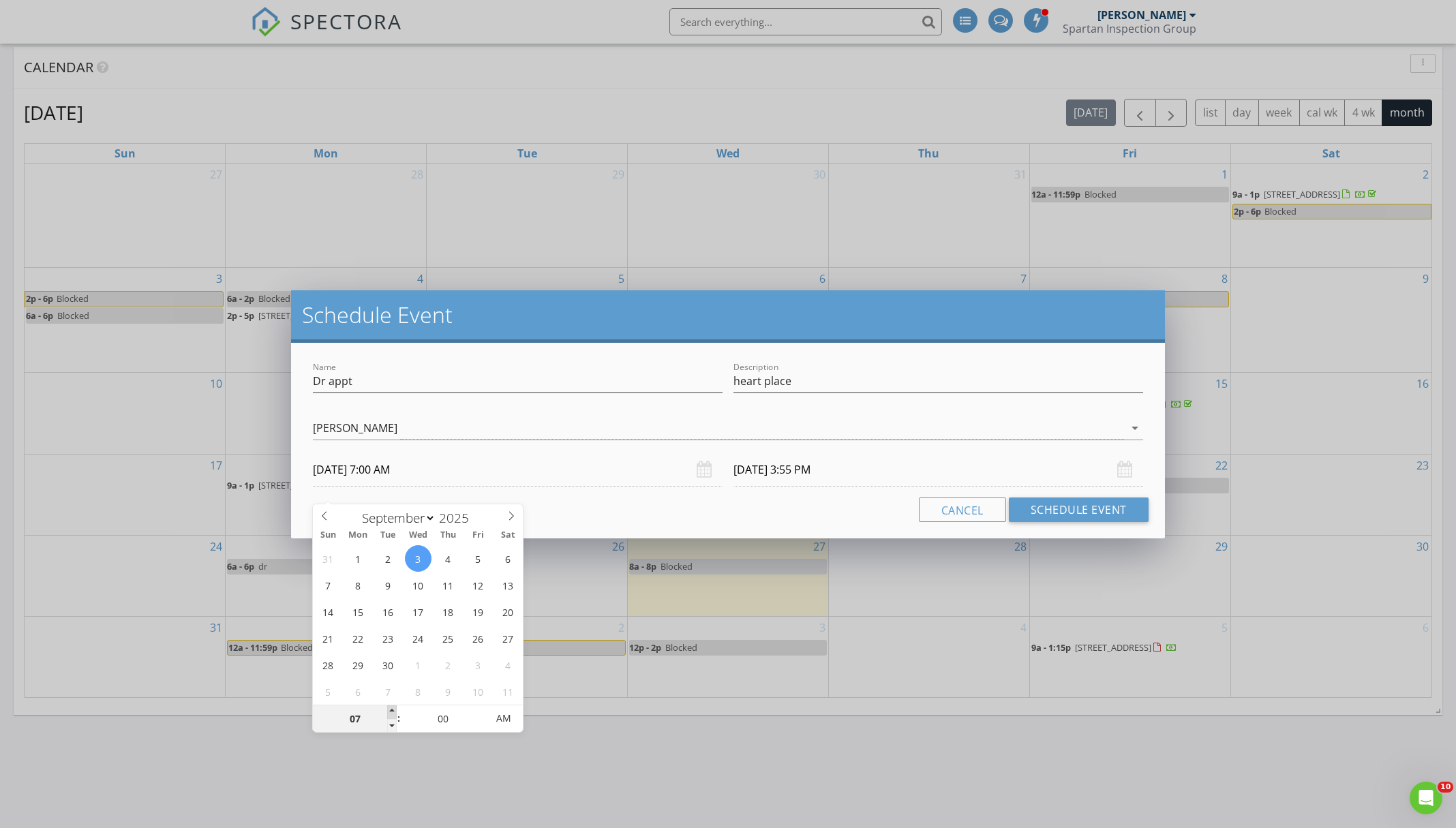
type input "08"
type input "[DATE] 8:00 AM"
click at [394, 712] on span at bounding box center [391, 712] width 9 height 13
type input "[DATE] 4:55 PM"
click at [1091, 513] on button "Schedule Event" at bounding box center [1078, 509] width 140 height 24
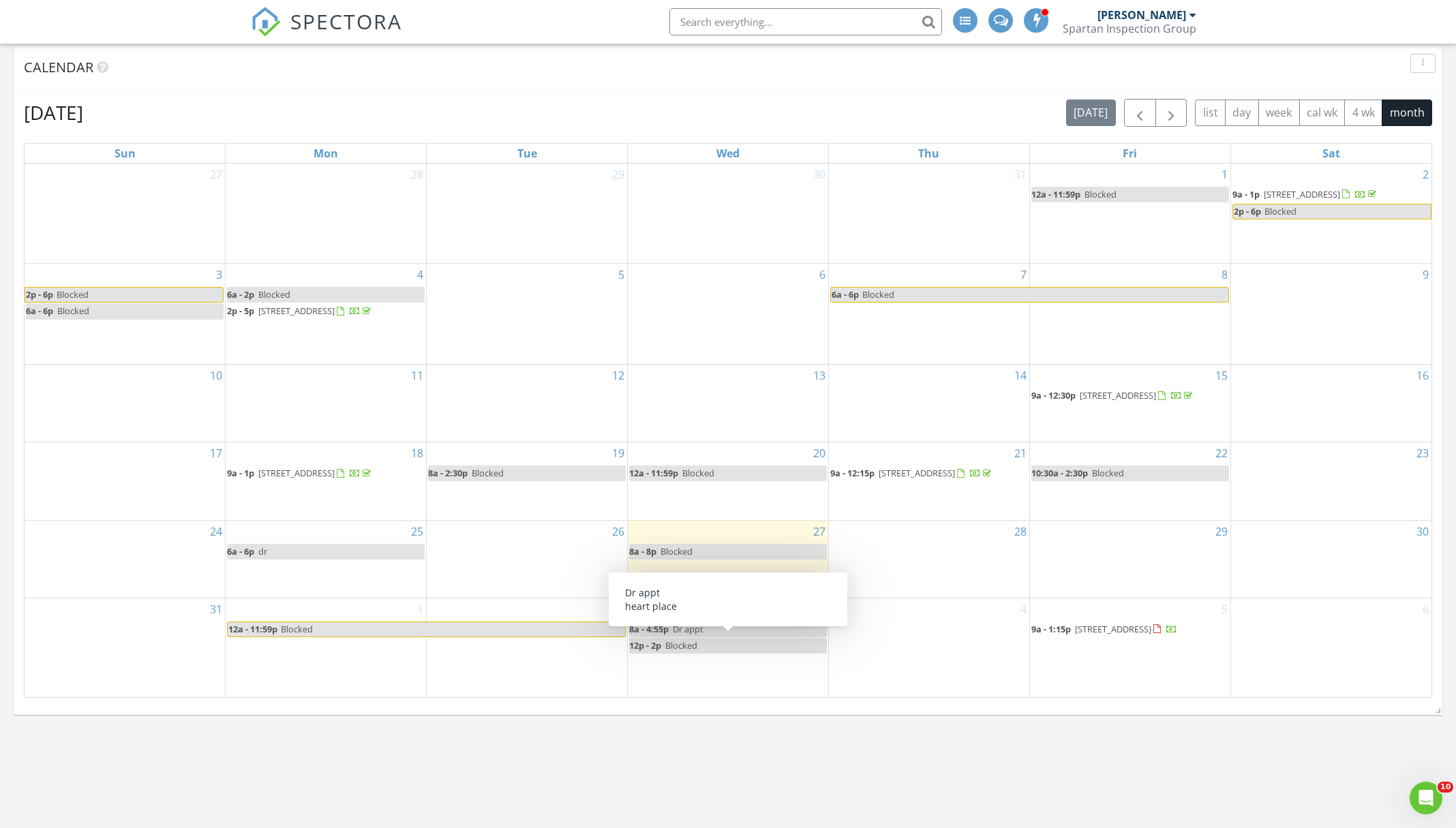
click at [687, 635] on span "Dr appt" at bounding box center [688, 629] width 31 height 13
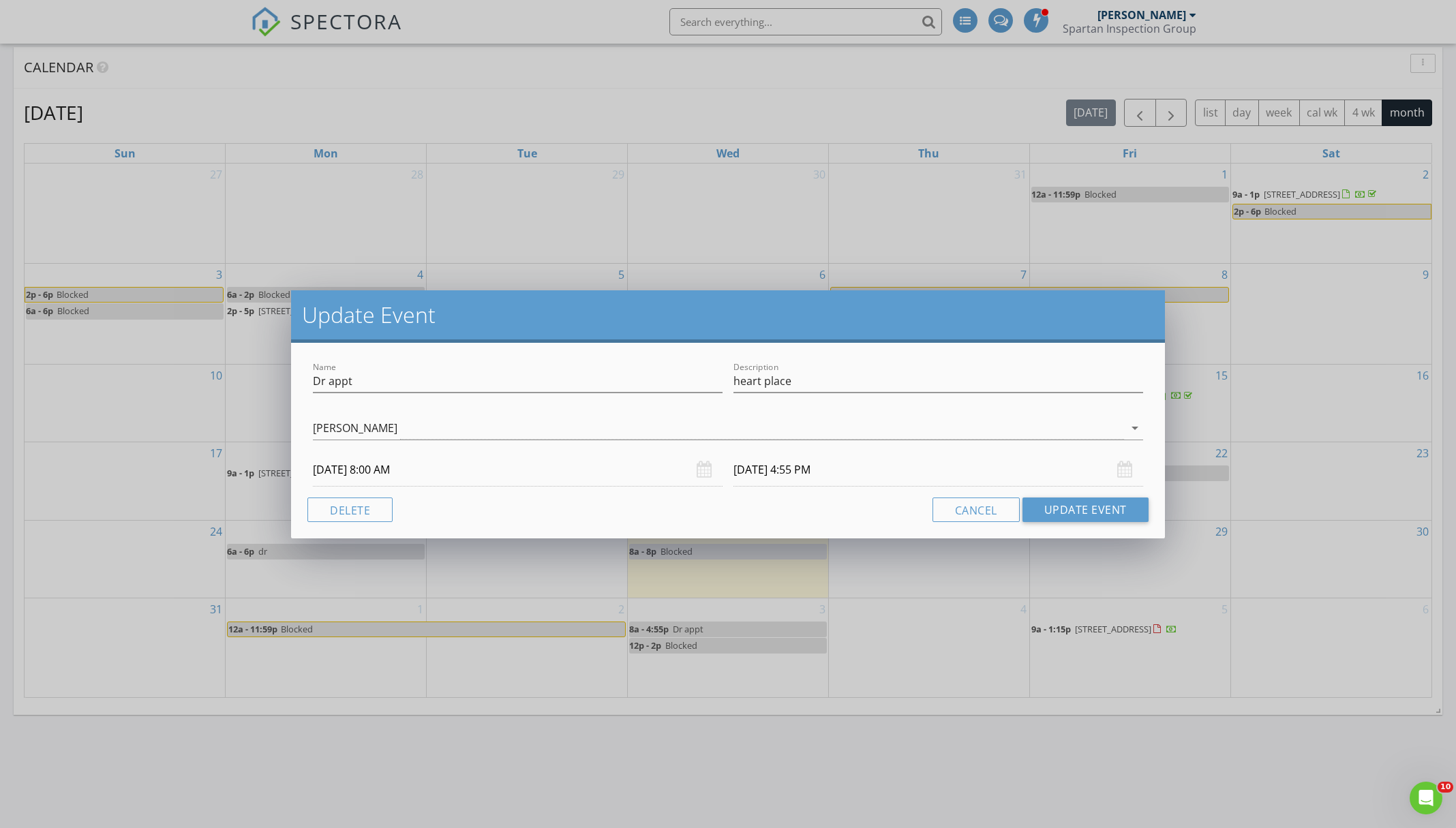
click at [964, 479] on input "[DATE] 4:55 PM" at bounding box center [939, 470] width 410 height 33
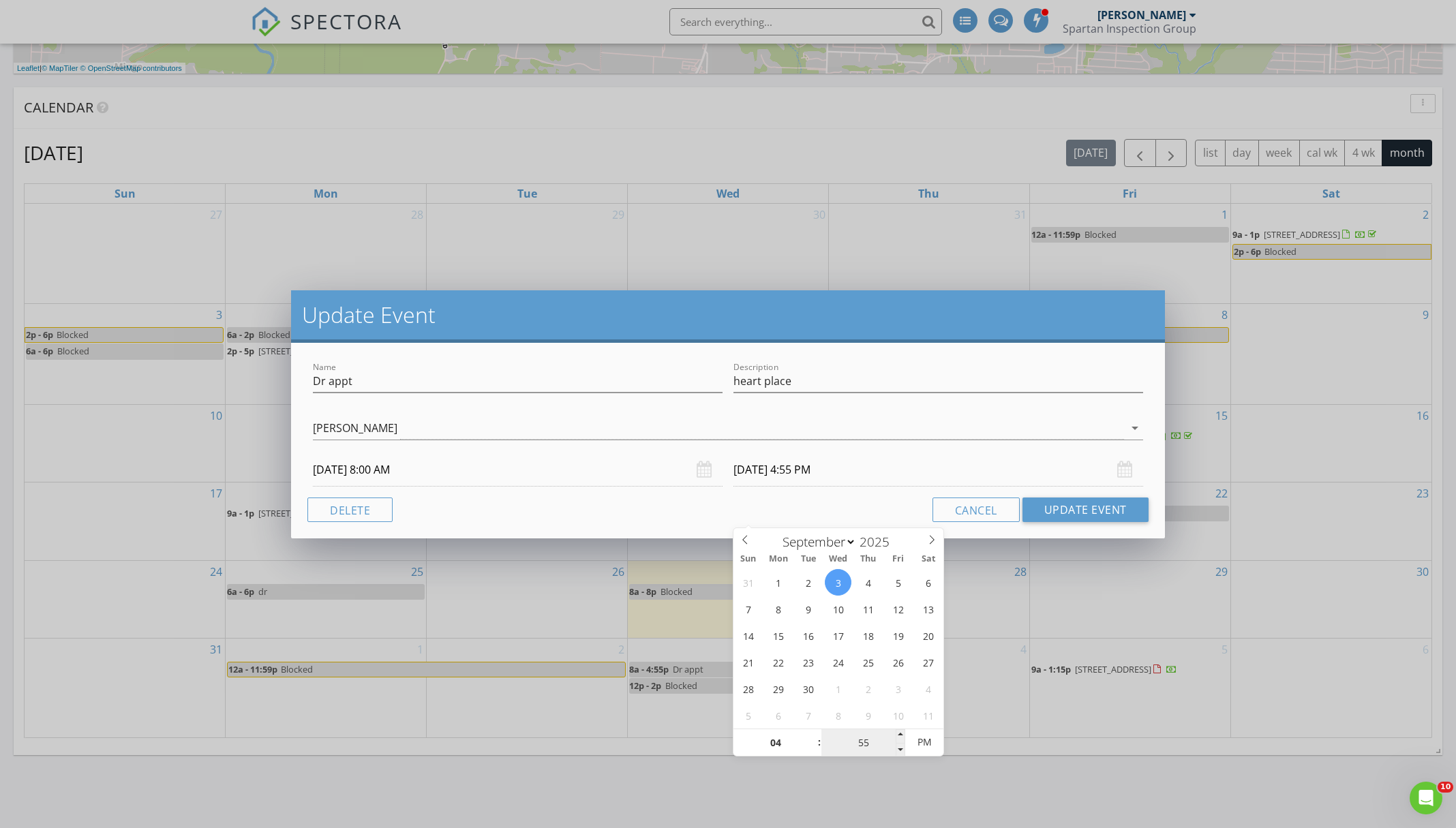
scroll to position [918, 0]
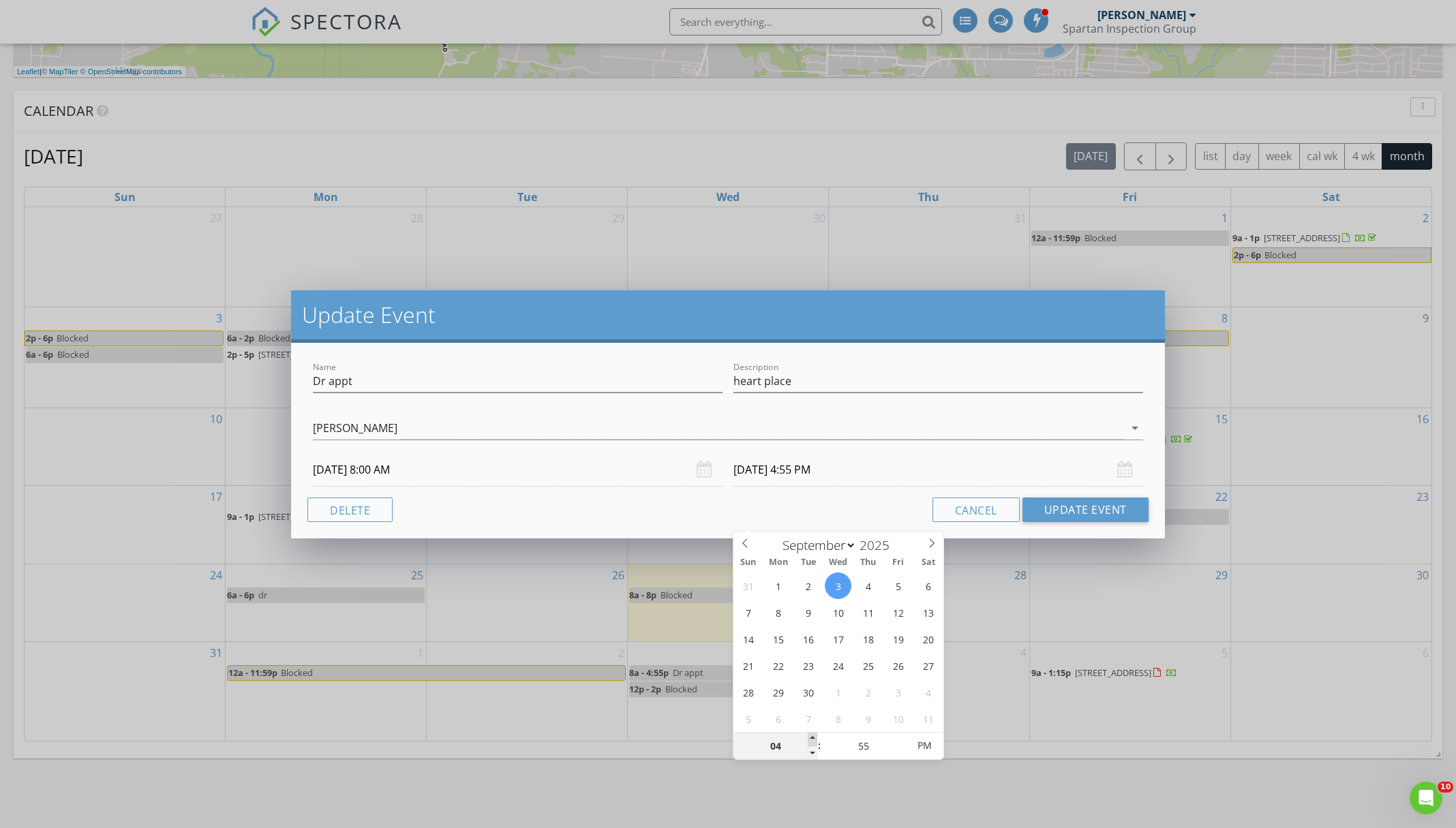
type input "05"
type input "[DATE] 5:55 PM"
click at [808, 736] on span at bounding box center [812, 739] width 9 height 13
type input "06"
type input "[DATE] 6:55 PM"
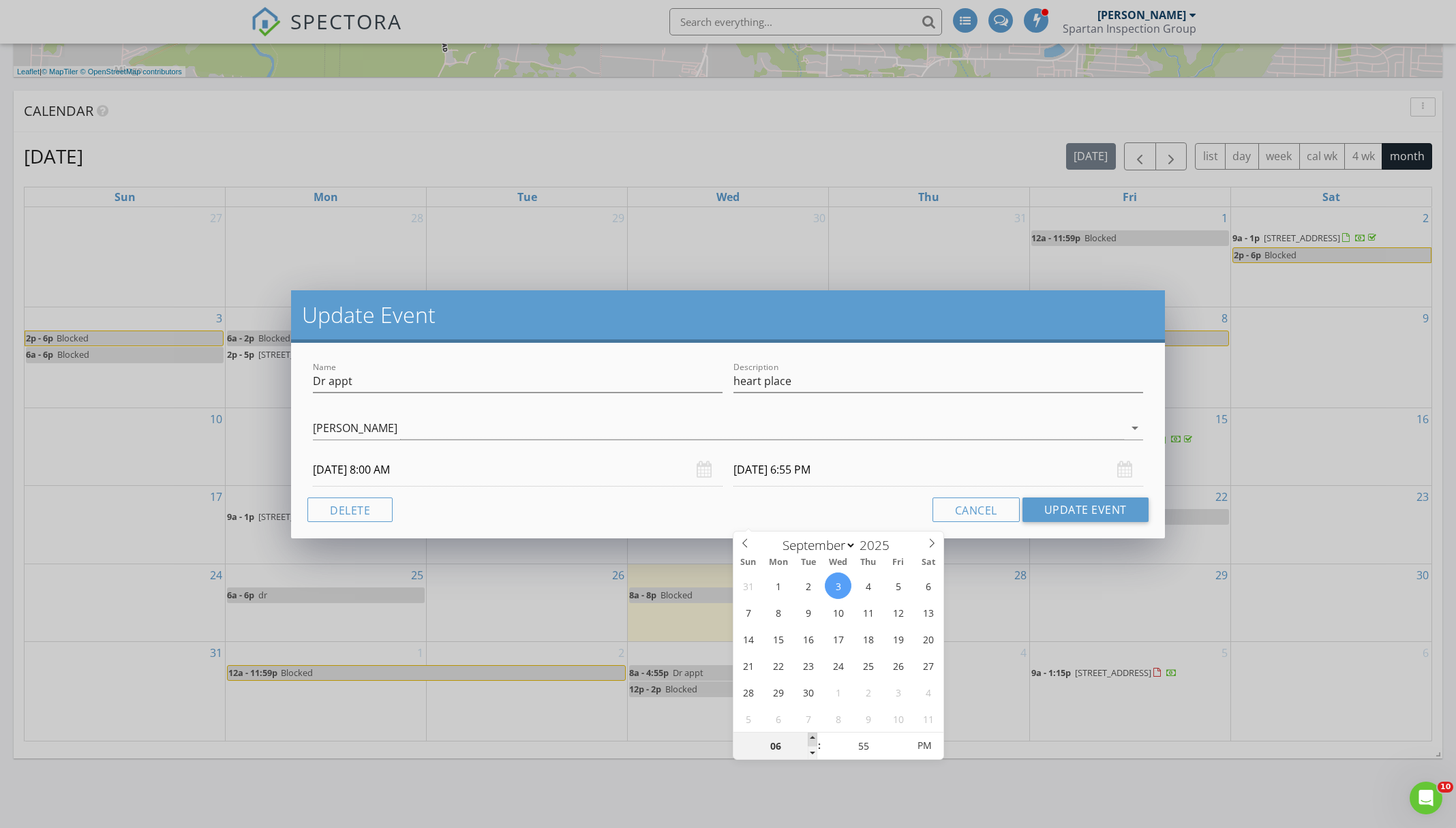
click at [808, 735] on span at bounding box center [812, 739] width 9 height 13
type input "07"
type input "[DATE] 7:55 PM"
click at [808, 736] on span at bounding box center [812, 739] width 9 height 13
type input "08"
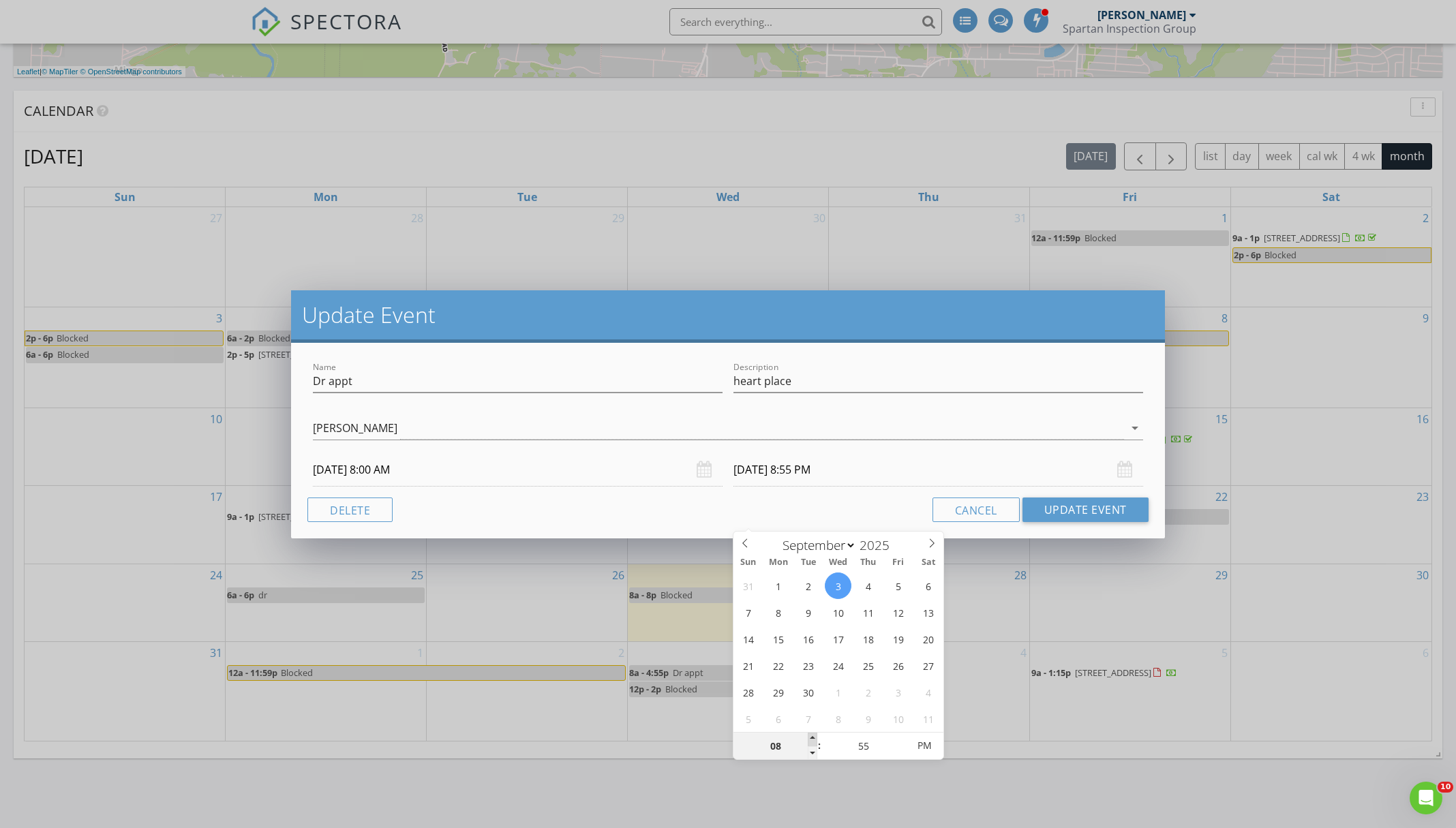
click at [808, 736] on span at bounding box center [812, 739] width 9 height 13
type input "[DATE] 8:55 AM"
click at [936, 753] on span "PM" at bounding box center [924, 745] width 38 height 28
click at [1065, 520] on button "Update Event" at bounding box center [1086, 509] width 126 height 24
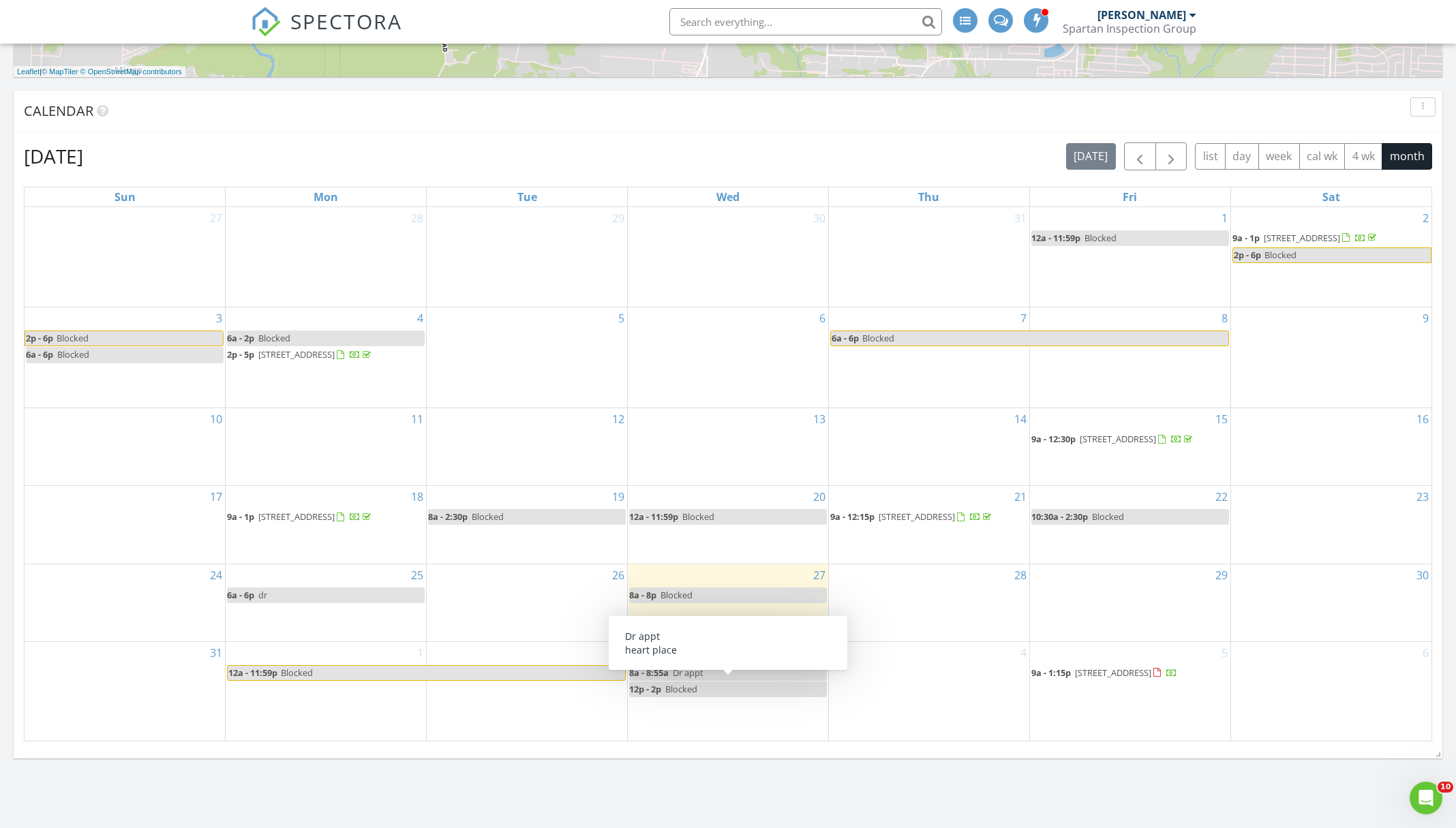
click at [693, 678] on span "Dr appt" at bounding box center [688, 673] width 31 height 13
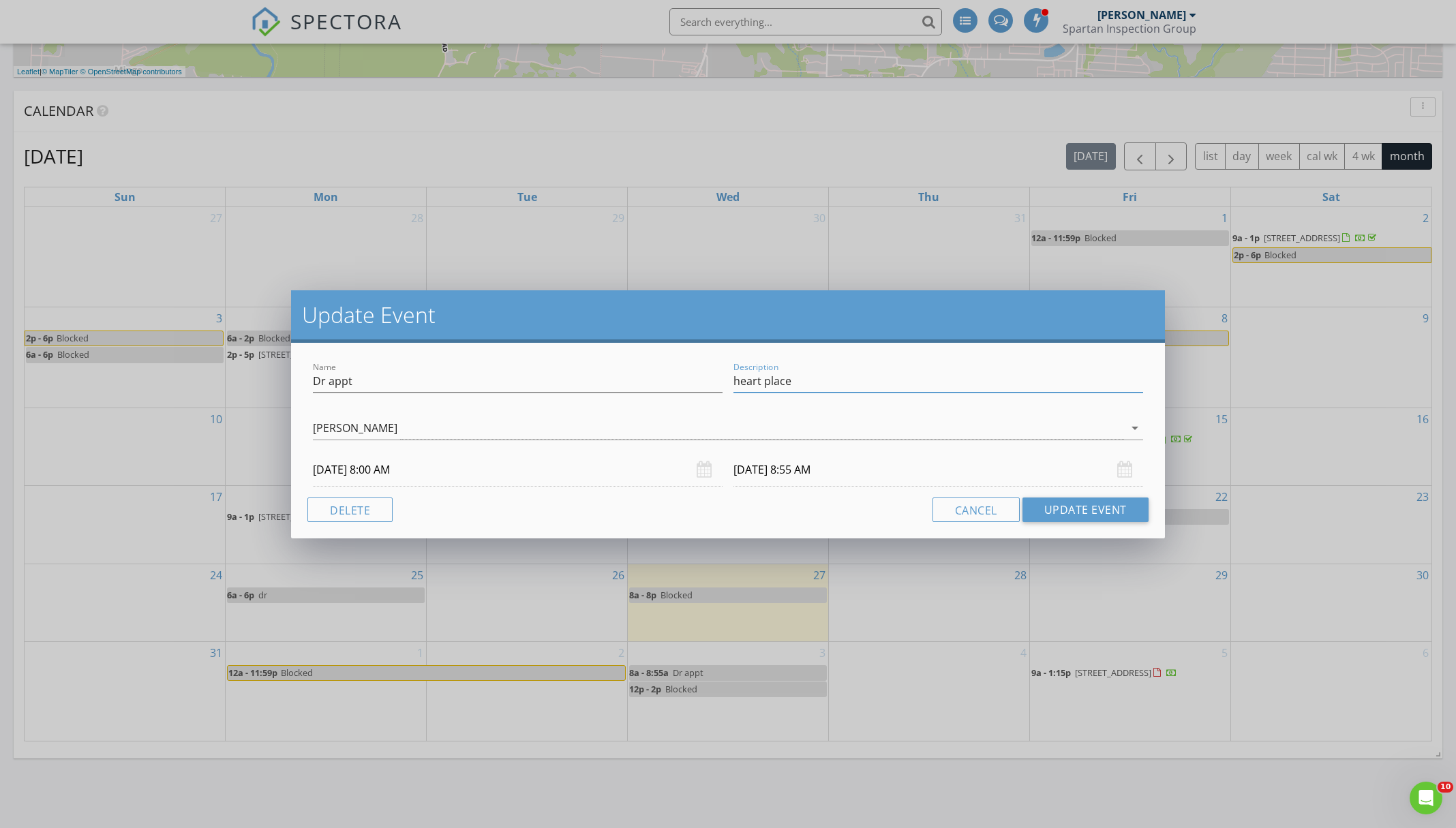
drag, startPoint x: 804, startPoint y: 380, endPoint x: 723, endPoint y: 375, distance: 81.2
click at [723, 375] on div "Name Dr appt Description heart place" at bounding box center [728, 383] width 842 height 47
click at [1036, 506] on button "Update Event" at bounding box center [1086, 509] width 126 height 24
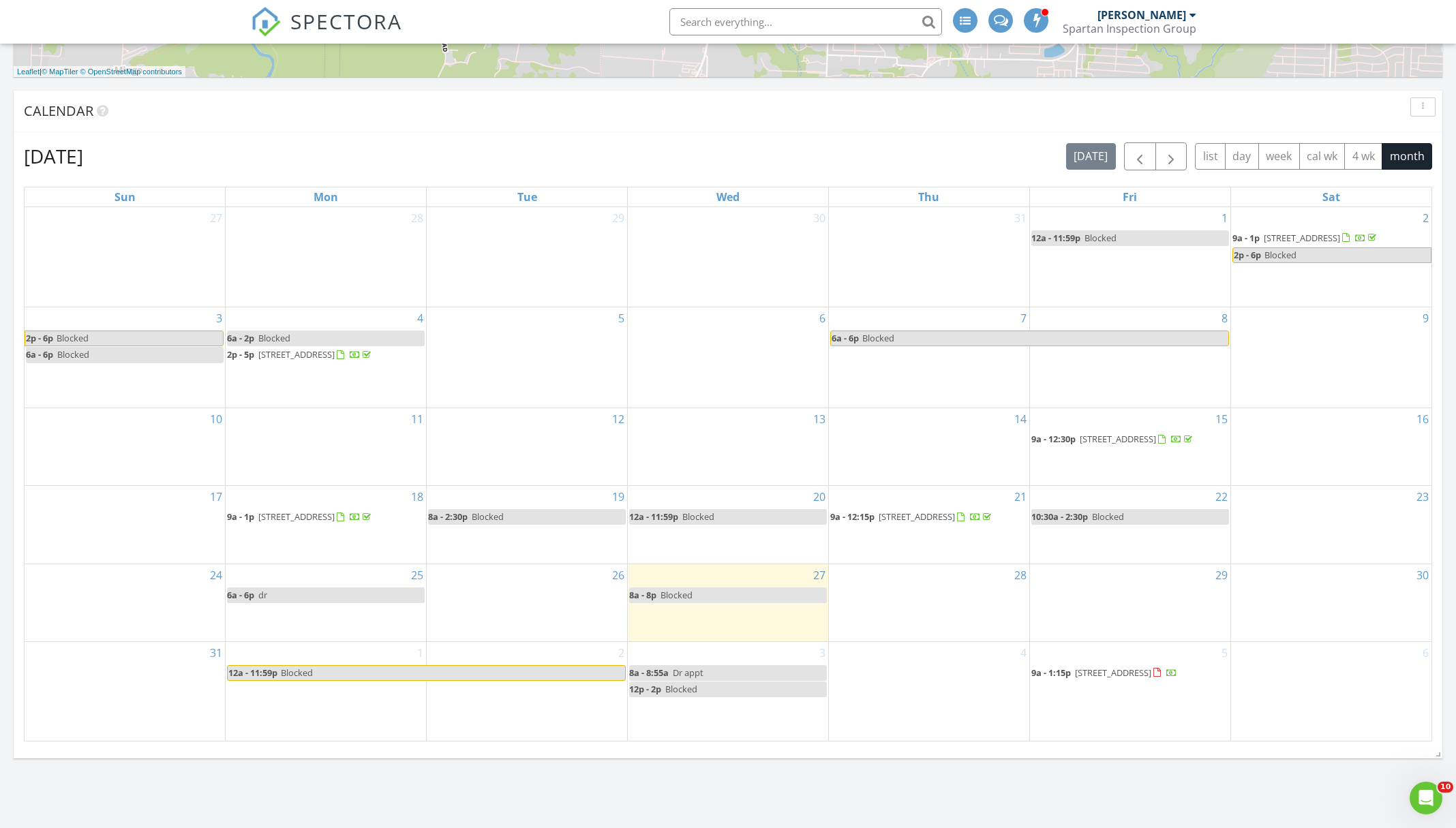
click at [720, 681] on link "8a - 8:55a Dr appt" at bounding box center [728, 673] width 198 height 16
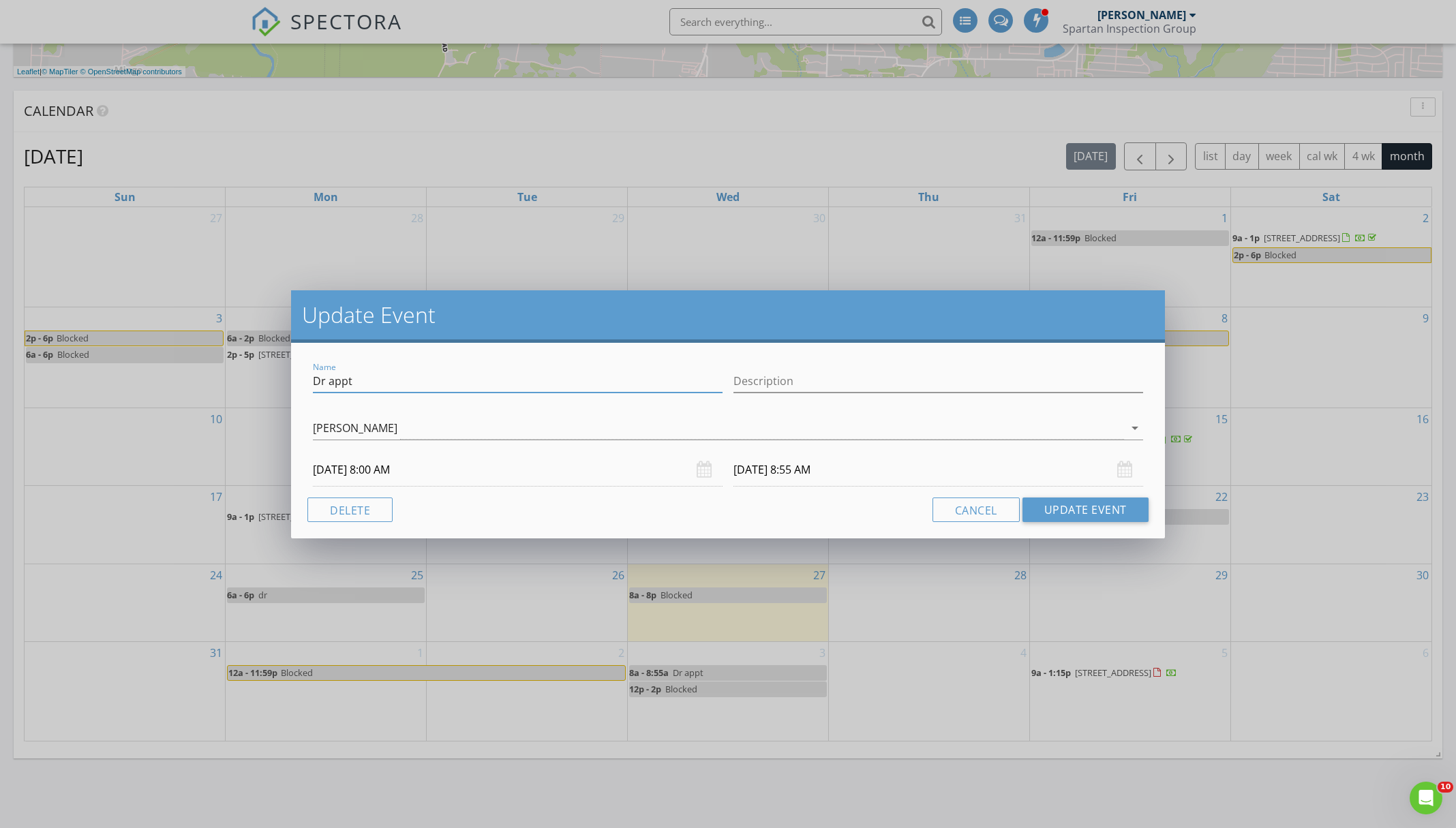
click at [441, 374] on input "Dr appt" at bounding box center [517, 381] width 410 height 23
type input "Dr appt (HP)"
click at [1056, 516] on button "Update Event" at bounding box center [1086, 509] width 126 height 24
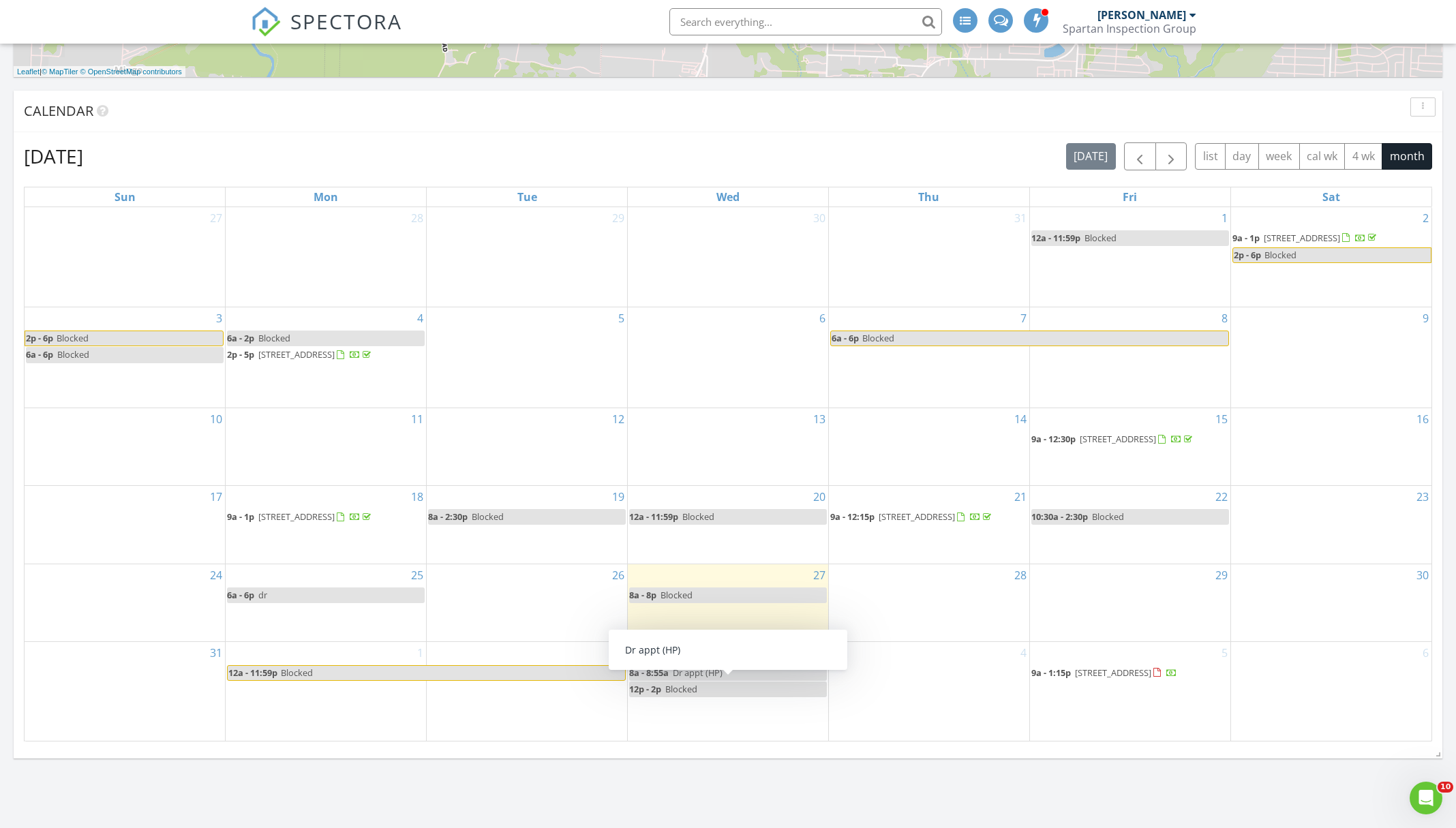
click at [731, 681] on link "8a - 8:55a Dr appt (HP)" at bounding box center [728, 673] width 198 height 16
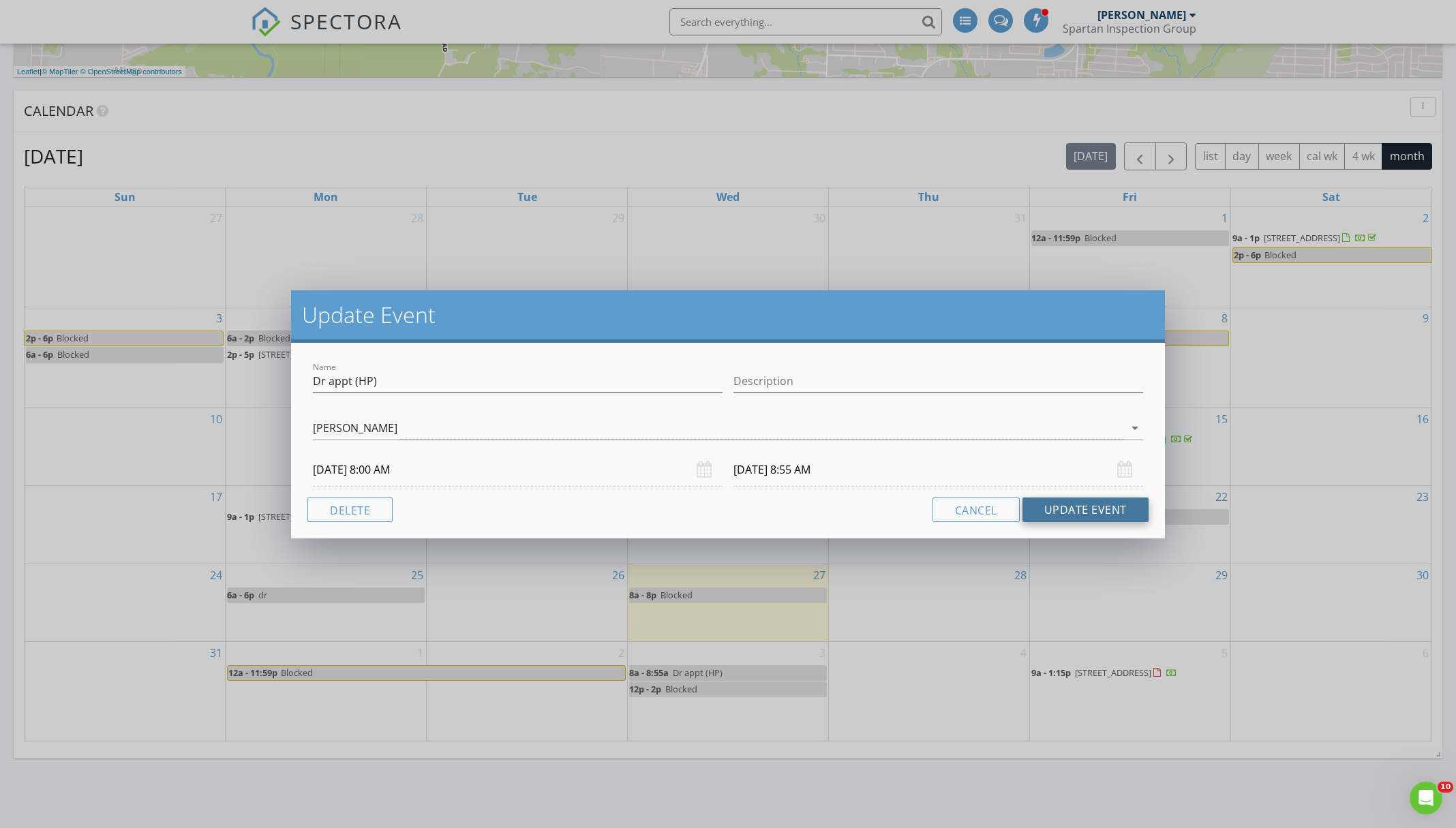
click at [1041, 516] on button "Update Event" at bounding box center [1086, 509] width 126 height 24
